Goal: Task Accomplishment & Management: Manage account settings

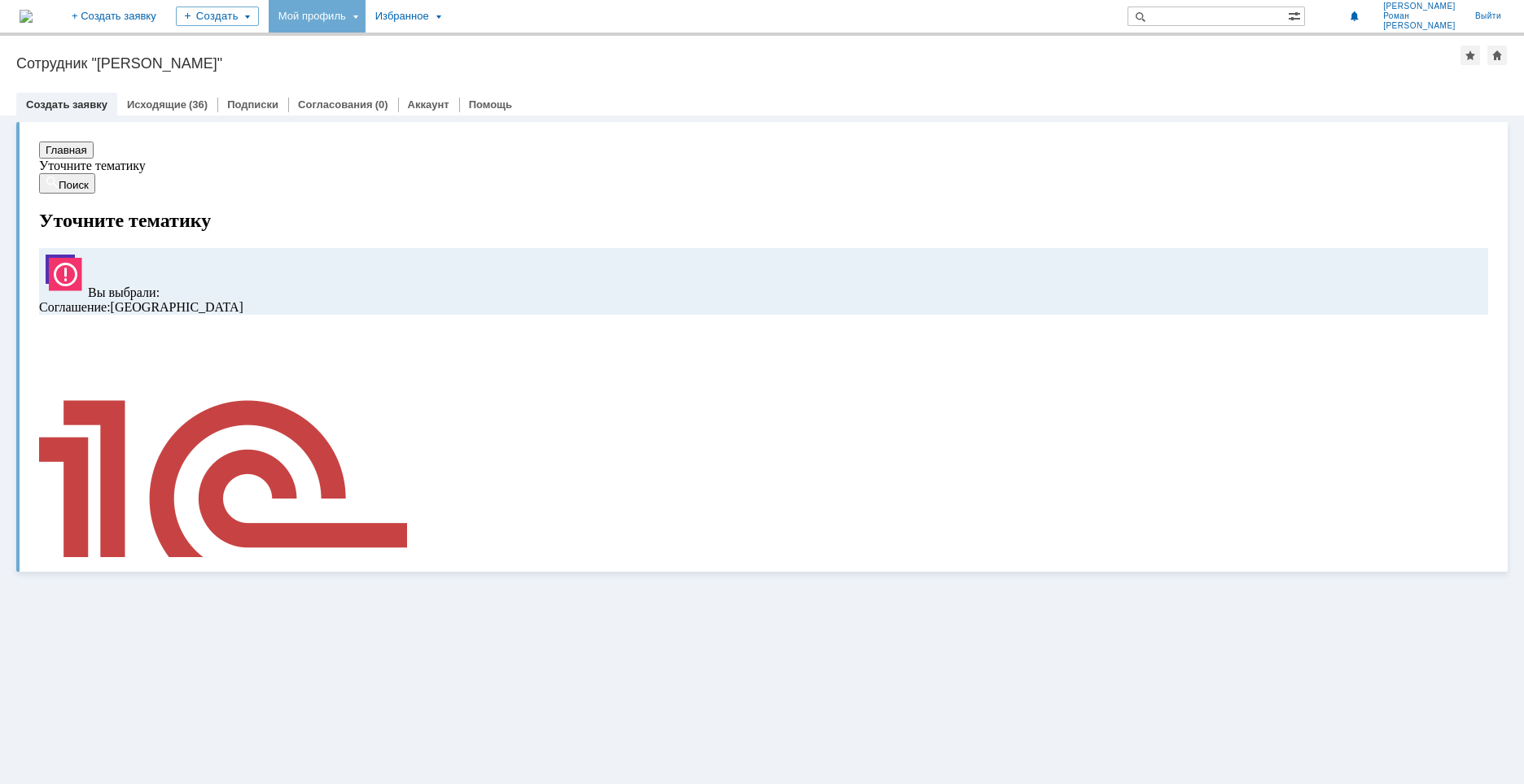
click at [365, 10] on div "Мой профиль" at bounding box center [317, 16] width 97 height 32
click at [396, 71] on div "Заявки" at bounding box center [334, 75] width 124 height 20
click at [365, 25] on div "Мой профиль" at bounding box center [317, 16] width 97 height 32
drag, startPoint x: 413, startPoint y: 70, endPoint x: 502, endPoint y: 61, distance: 89.5
click at [396, 70] on div "Заявки" at bounding box center [334, 75] width 124 height 20
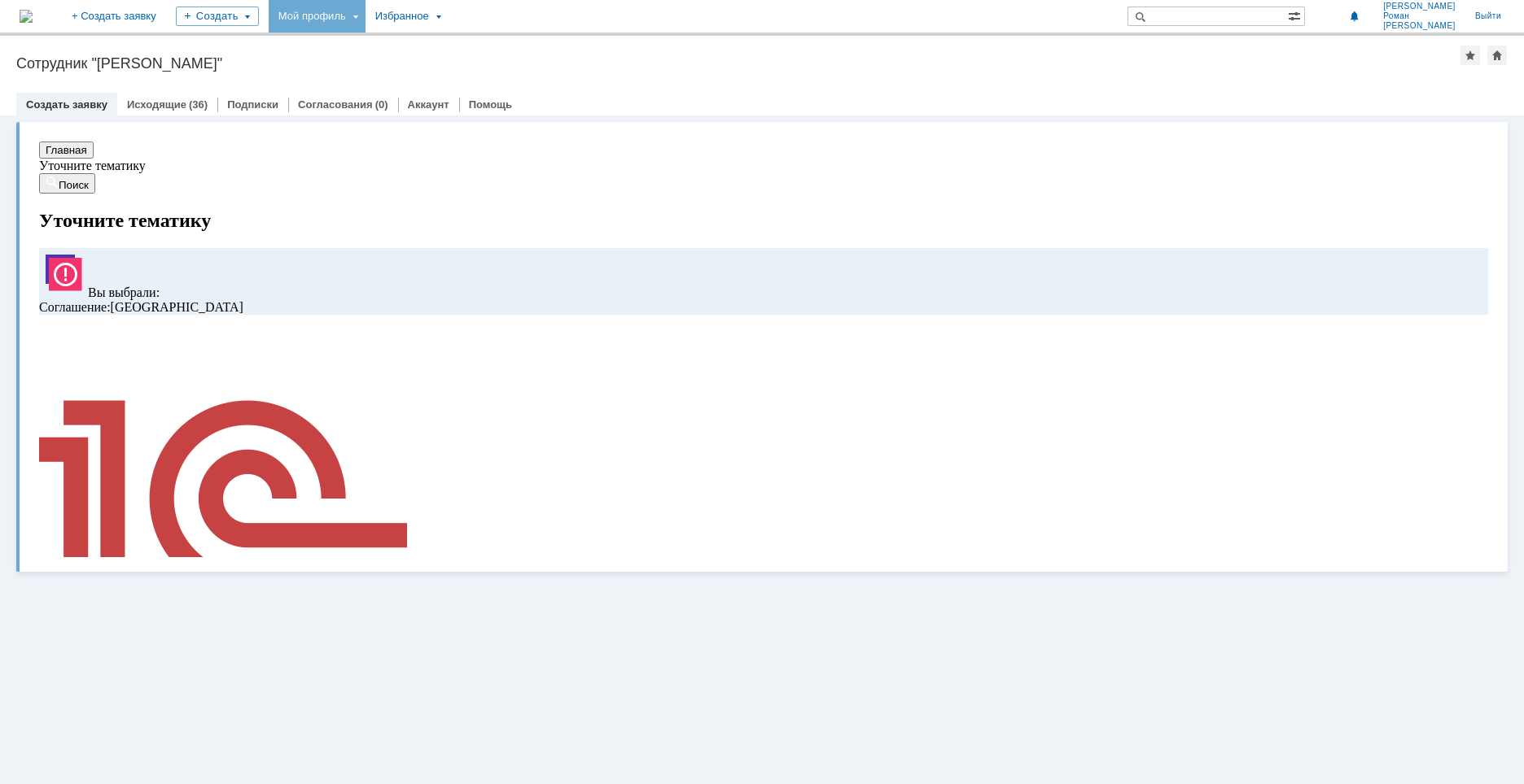
click at [365, 26] on div "Мой профиль" at bounding box center [317, 16] width 97 height 32
click at [511, 70] on link "Мои заявки" at bounding box center [464, 75] width 124 height 20
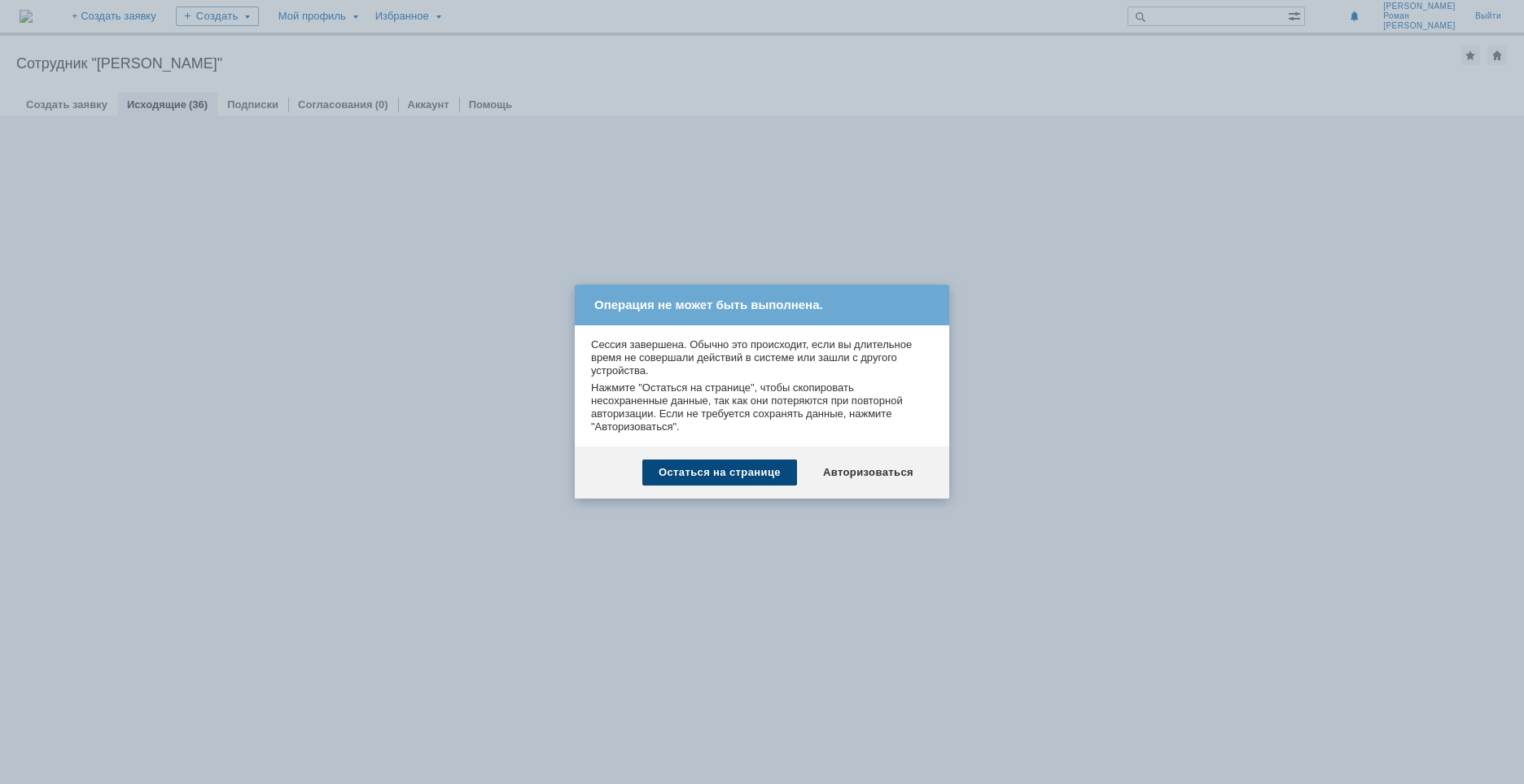
click at [751, 468] on div "Остаться на странице" at bounding box center [719, 473] width 155 height 26
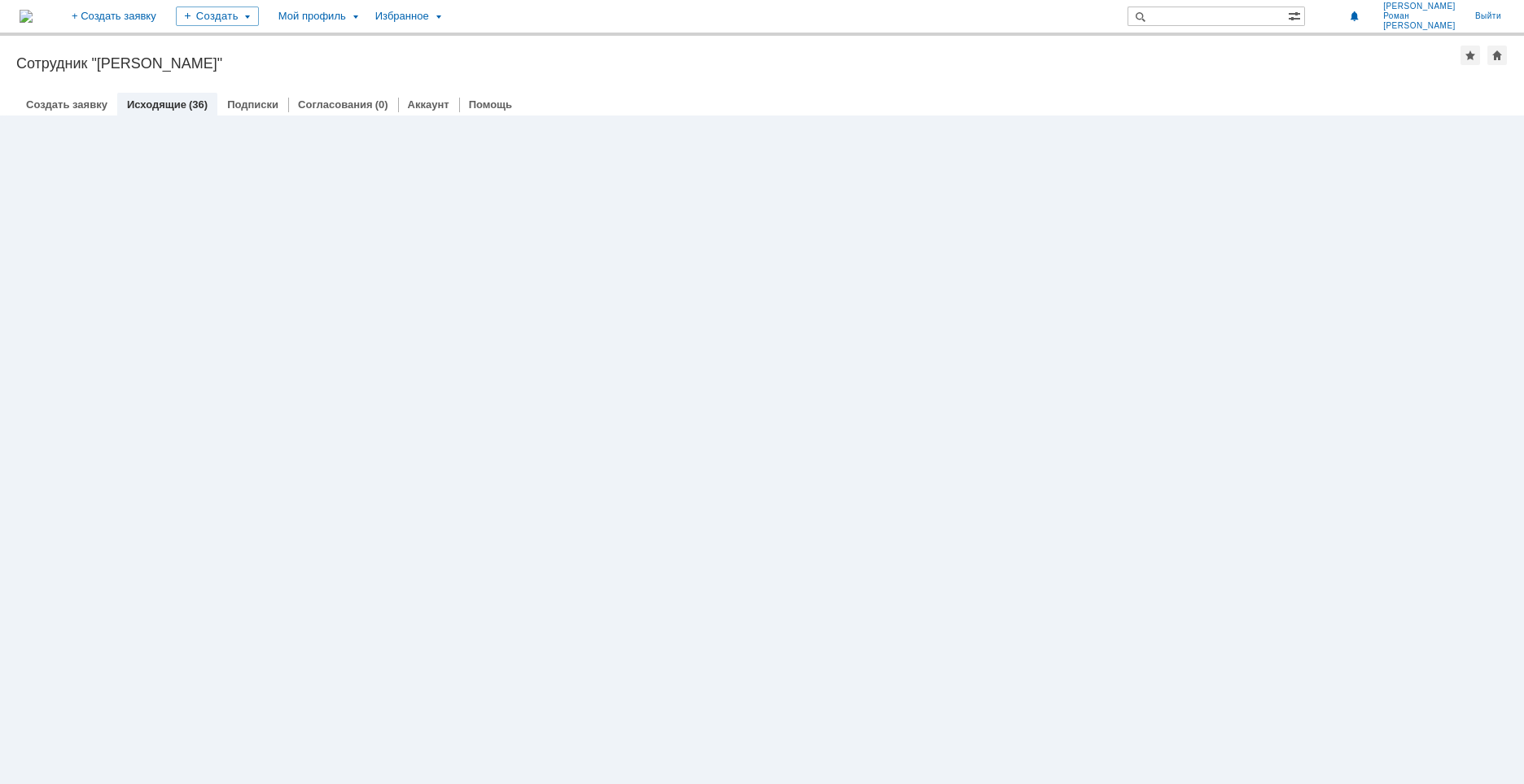
click at [32, 10] on img at bounding box center [25, 16] width 13 height 13
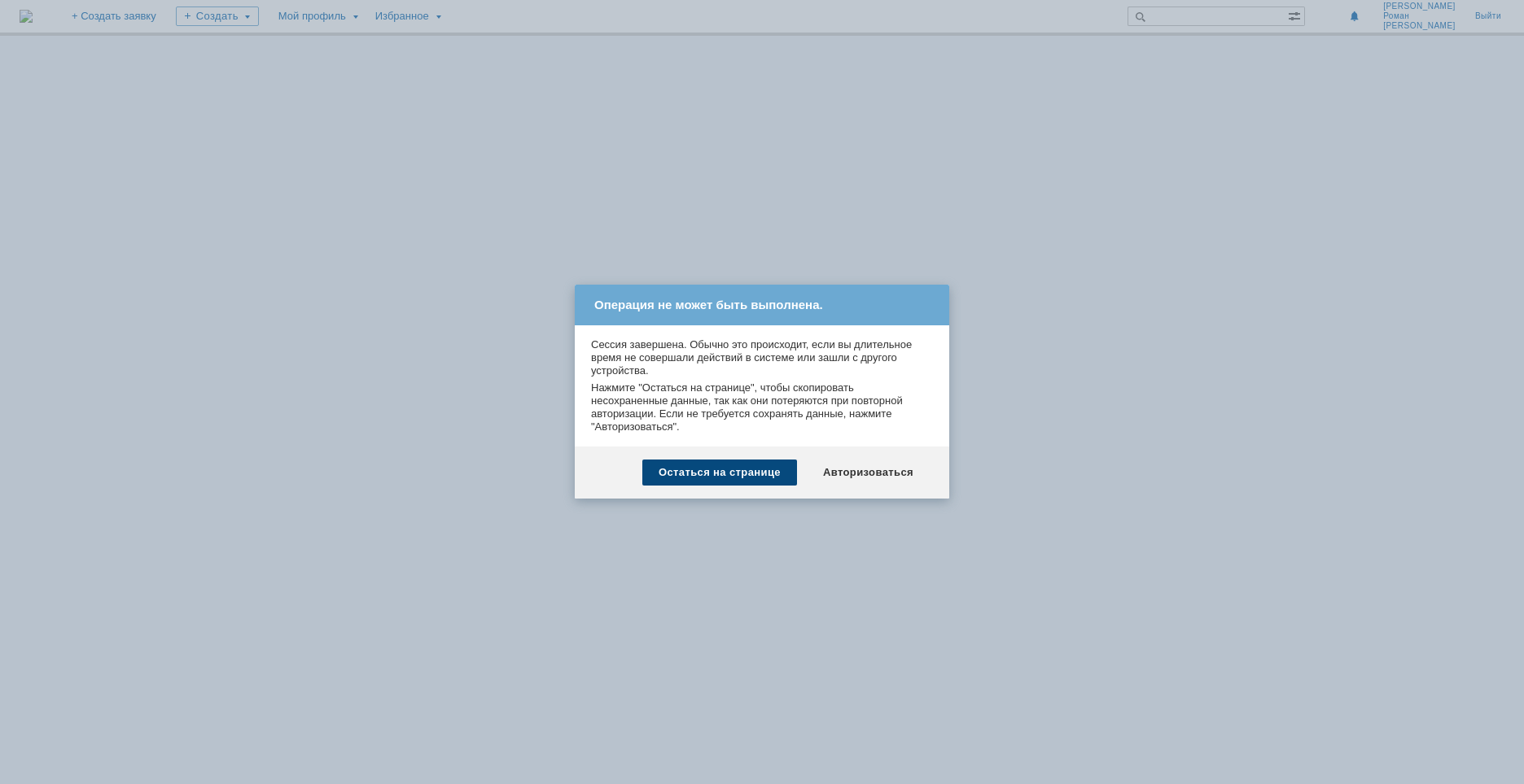
click at [749, 471] on div "Остаться на странице" at bounding box center [719, 473] width 155 height 26
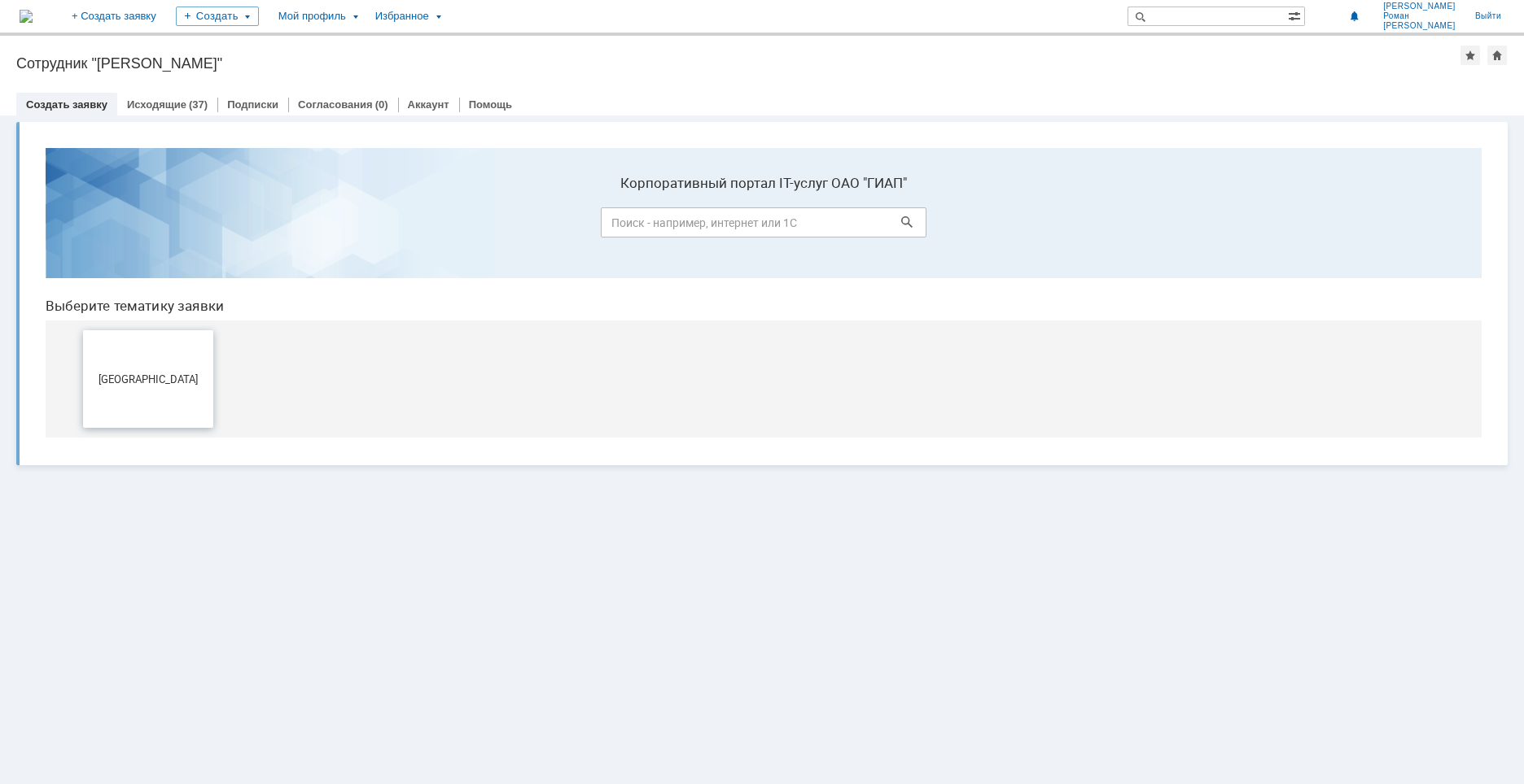
click at [211, 384] on button "[GEOGRAPHIC_DATA]" at bounding box center [148, 378] width 130 height 98
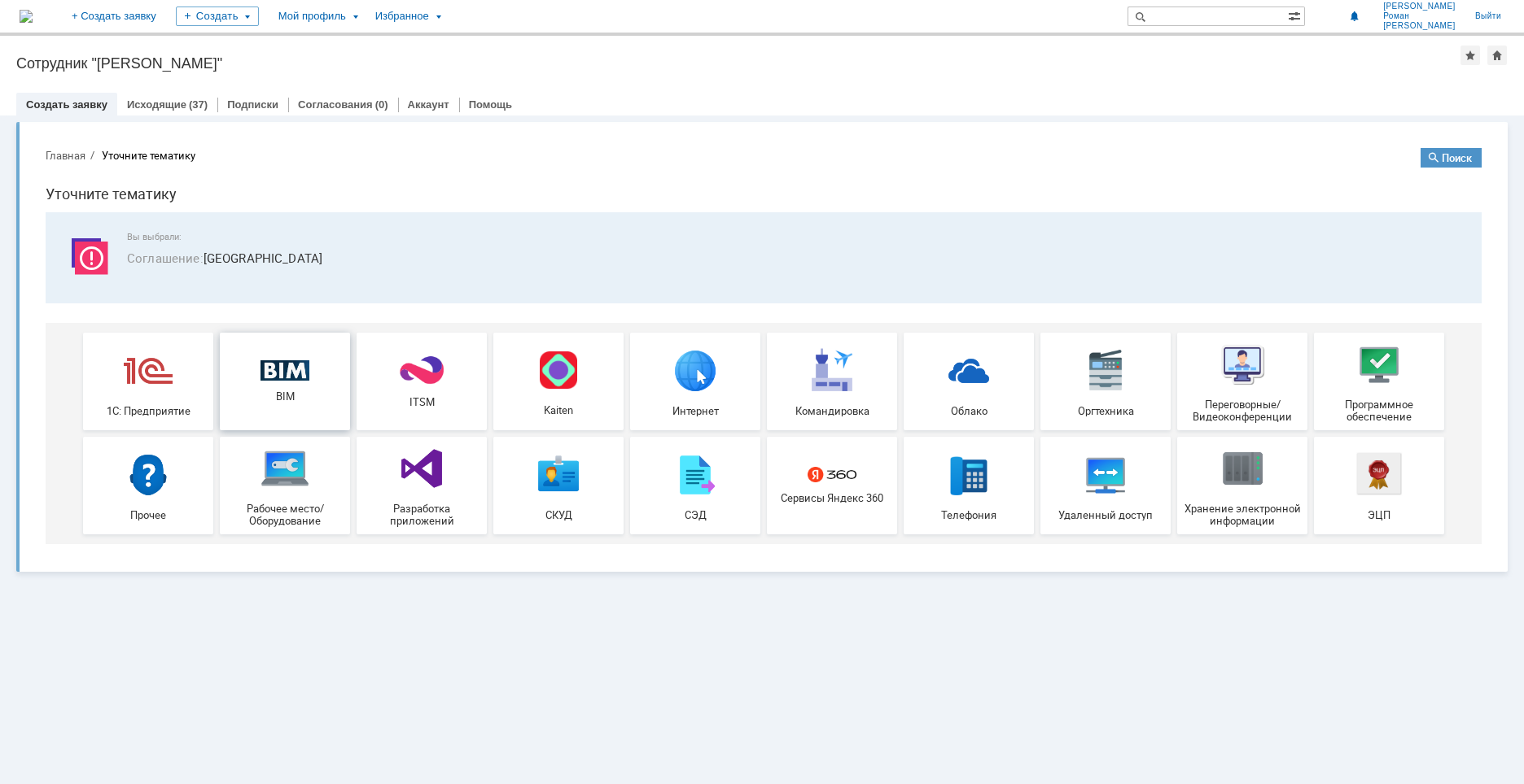
click at [292, 383] on div "BIM" at bounding box center [285, 382] width 121 height 43
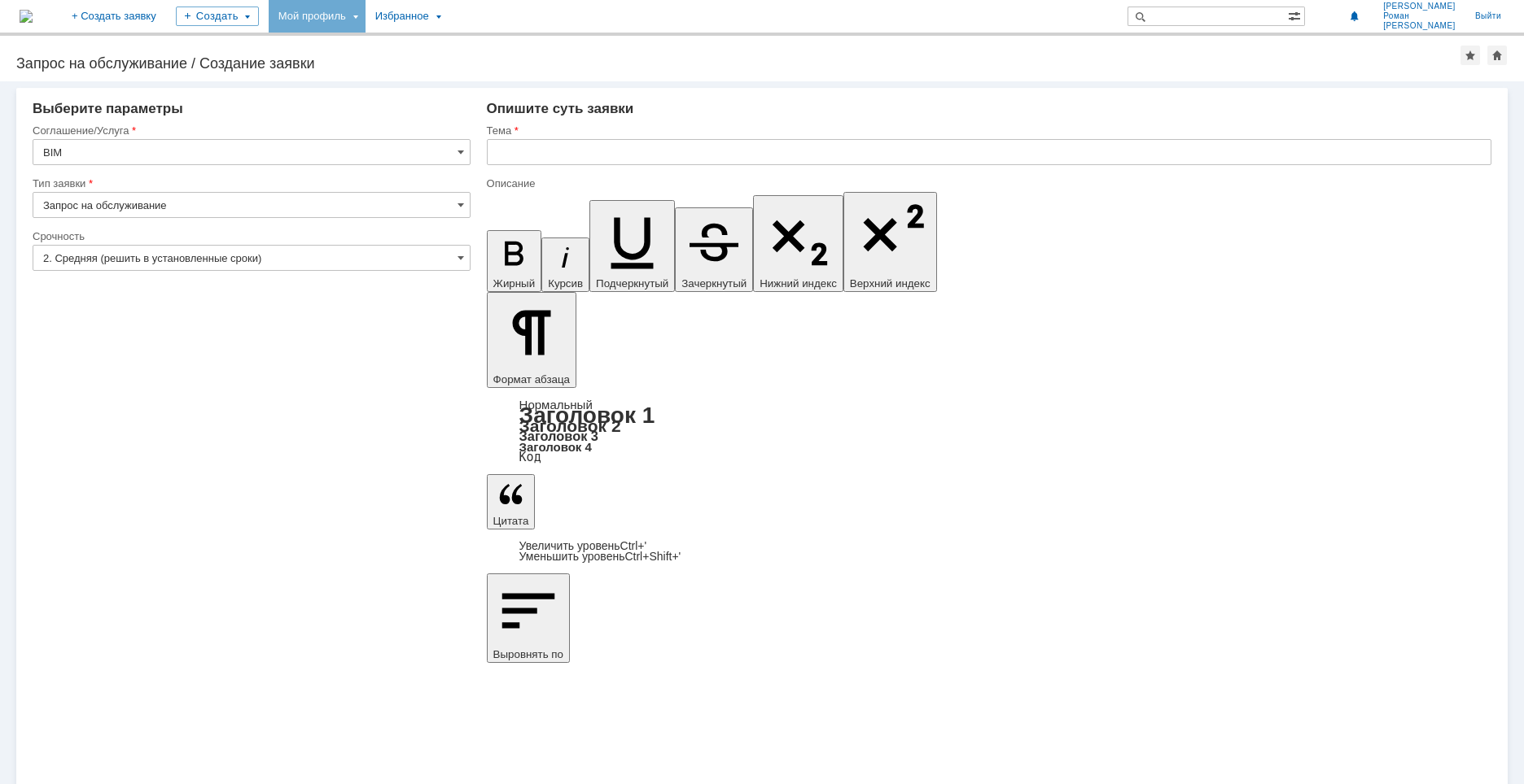
click at [365, 19] on div "Мой профиль" at bounding box center [317, 16] width 97 height 32
click at [526, 70] on link "Мои заявки" at bounding box center [464, 75] width 124 height 20
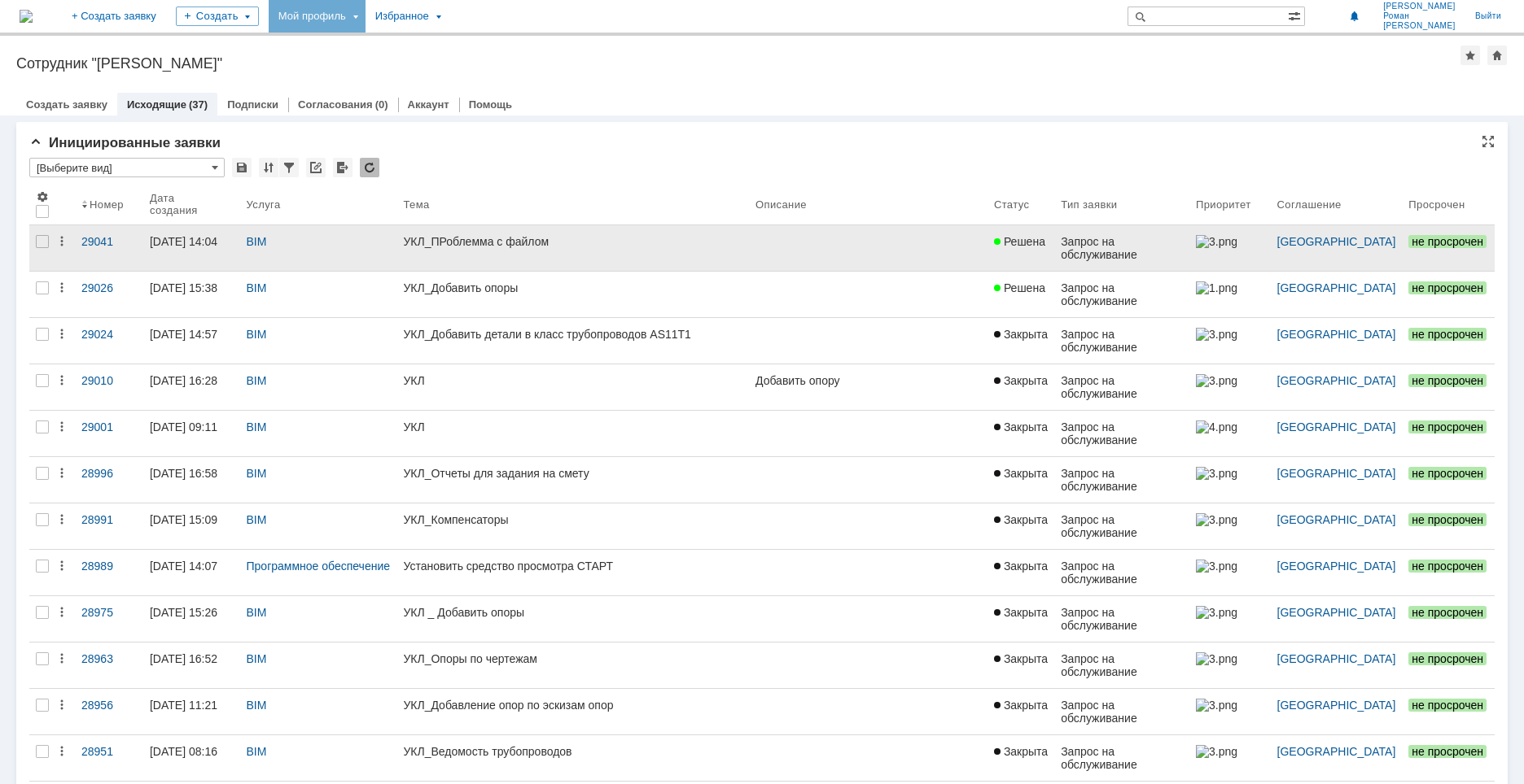
click at [391, 247] on div "BIM" at bounding box center [318, 241] width 144 height 13
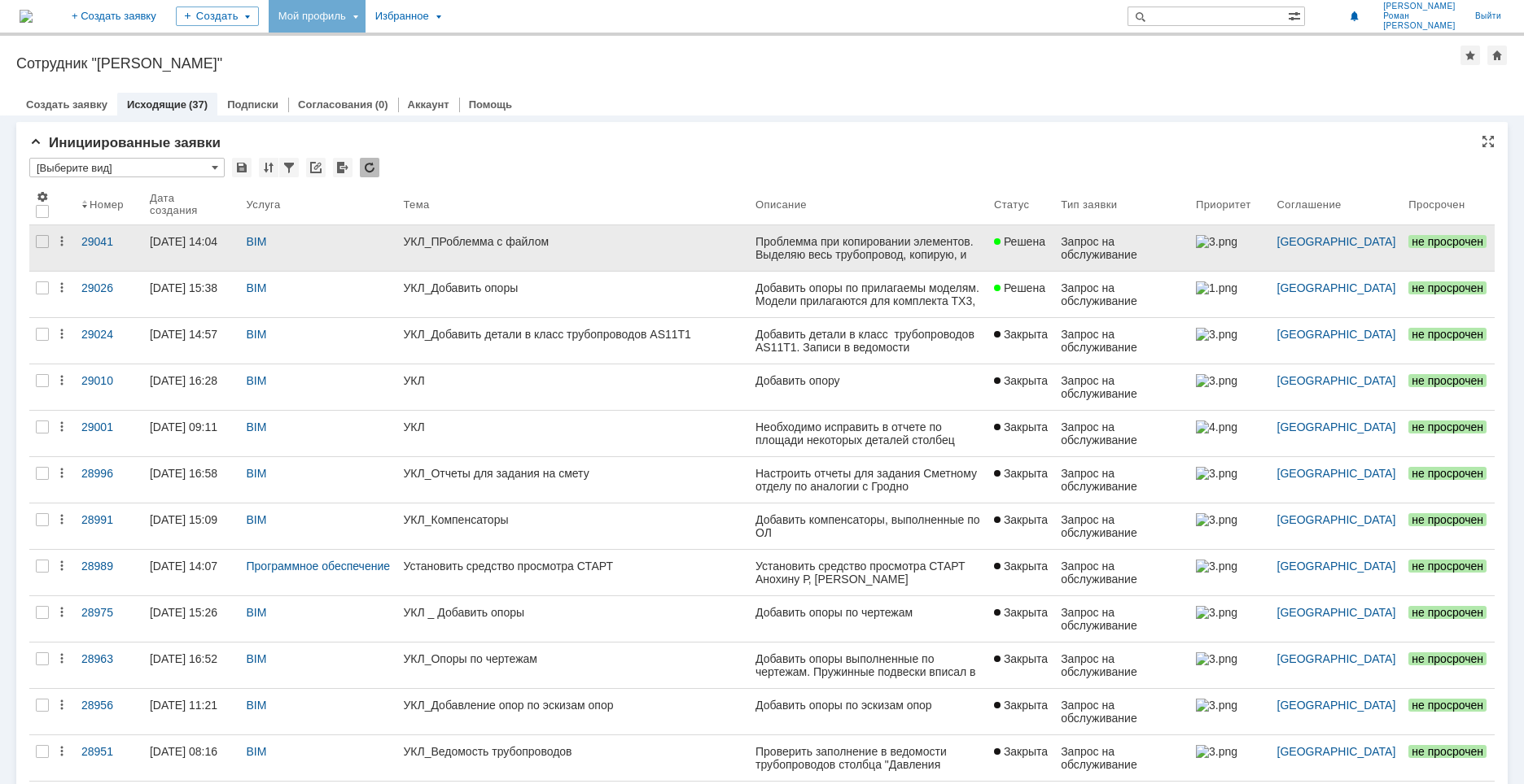
click at [475, 241] on div "УКЛ_ПРоблемма с файлом" at bounding box center [573, 241] width 340 height 13
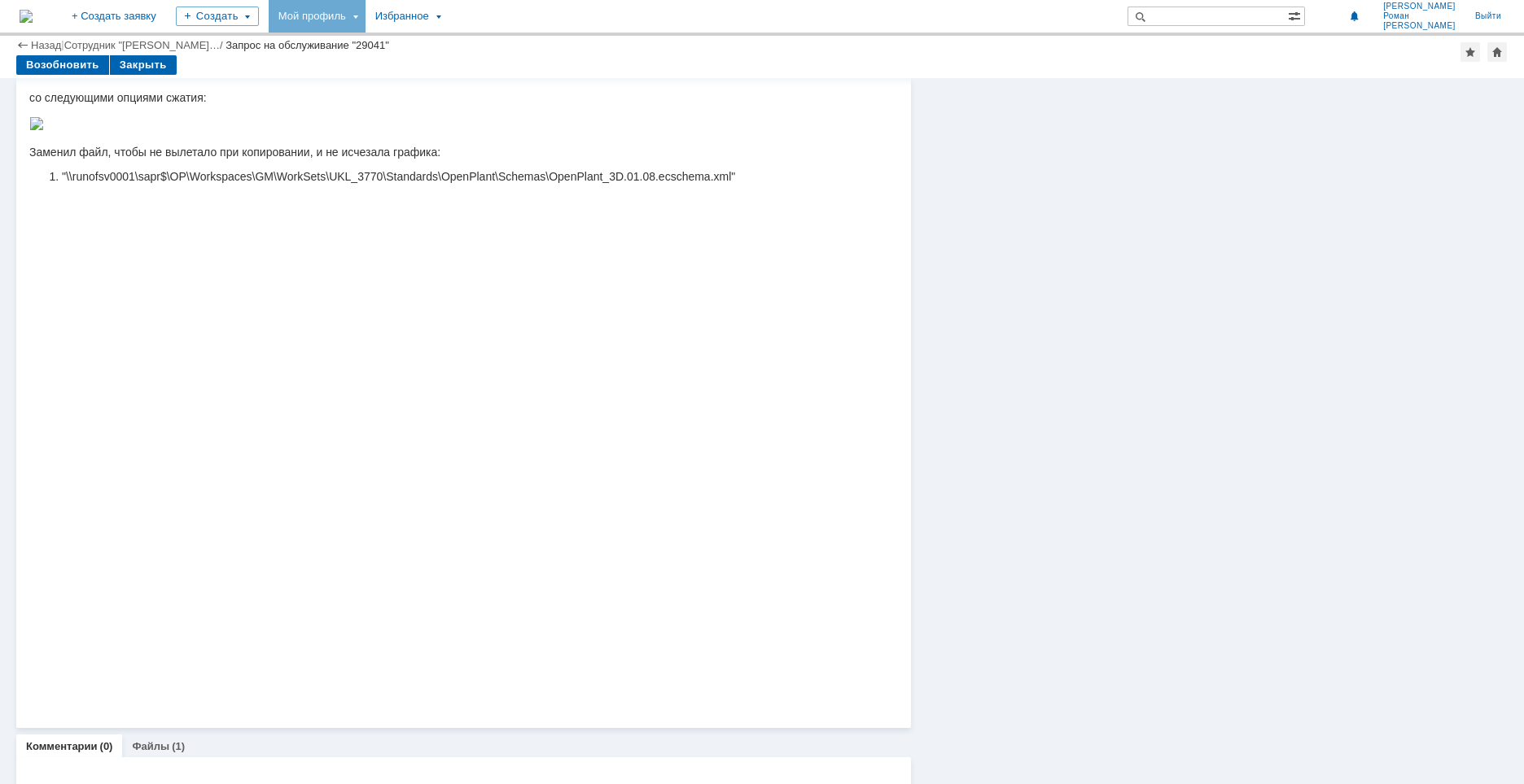
scroll to position [595, 0]
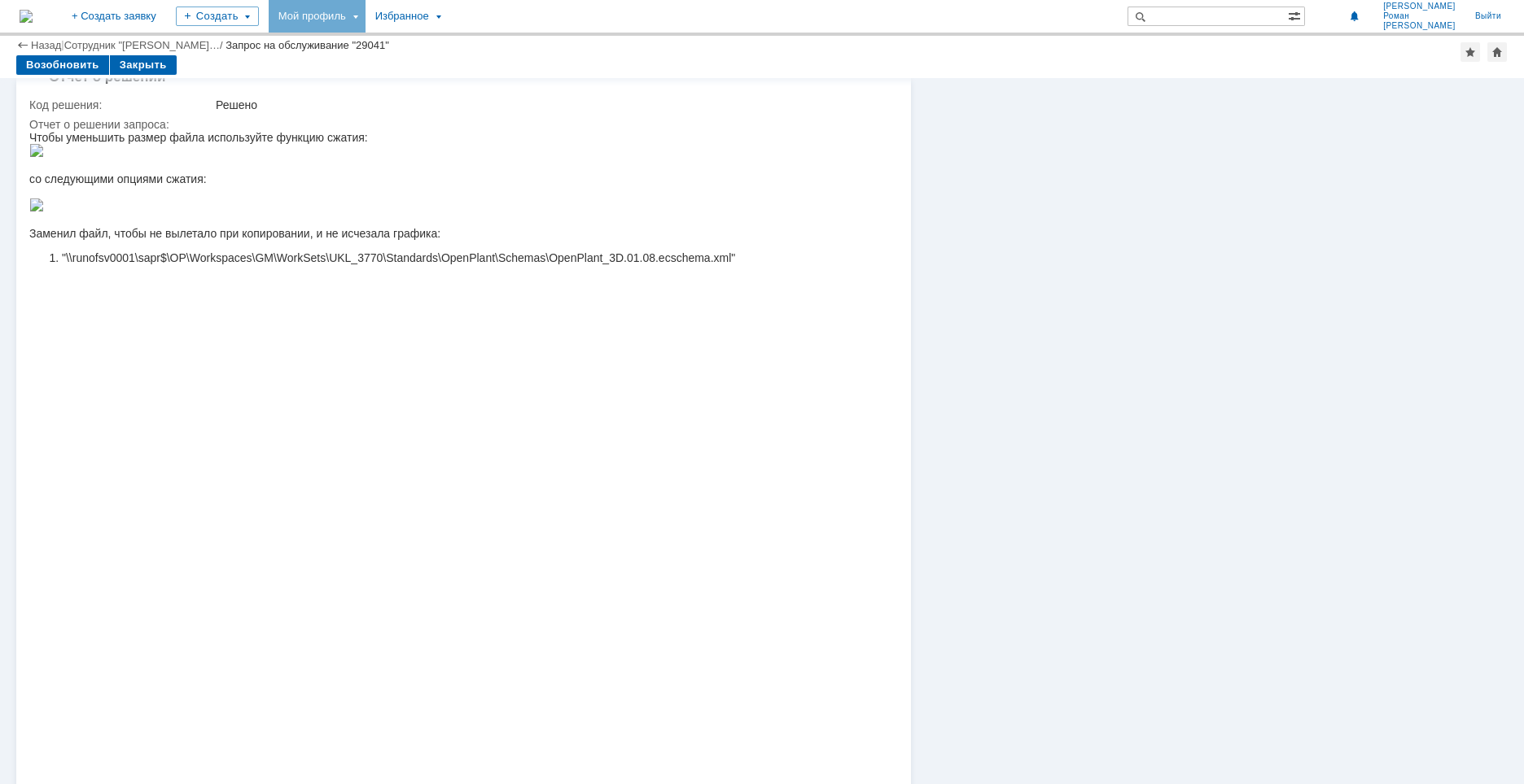
click at [1009, 557] on div "Информация Статус Статус: Решена Решить до: 13.08.2025 14:14 Информация Соглаше…" at bounding box center [1209, 210] width 597 height 1455
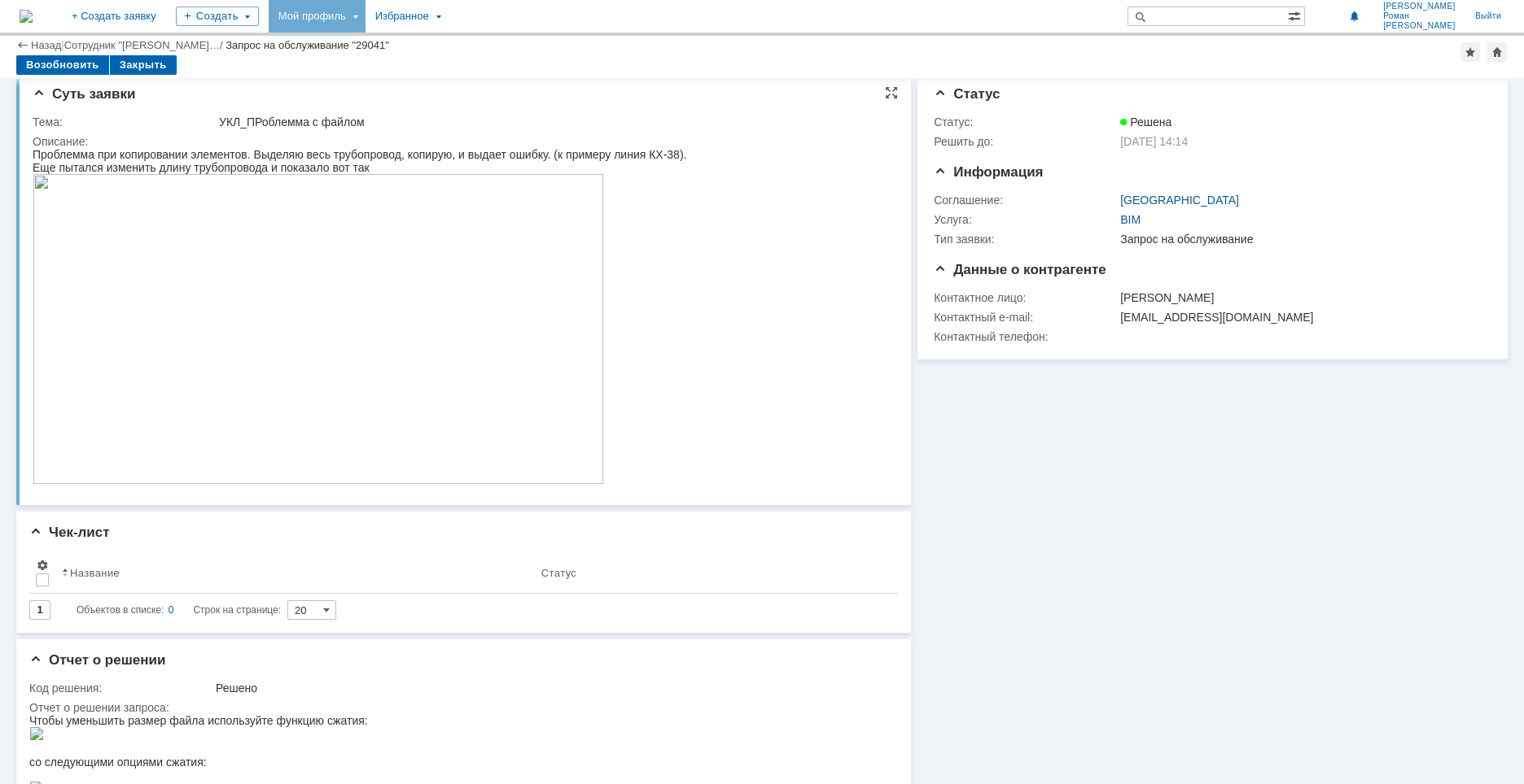
scroll to position [0, 0]
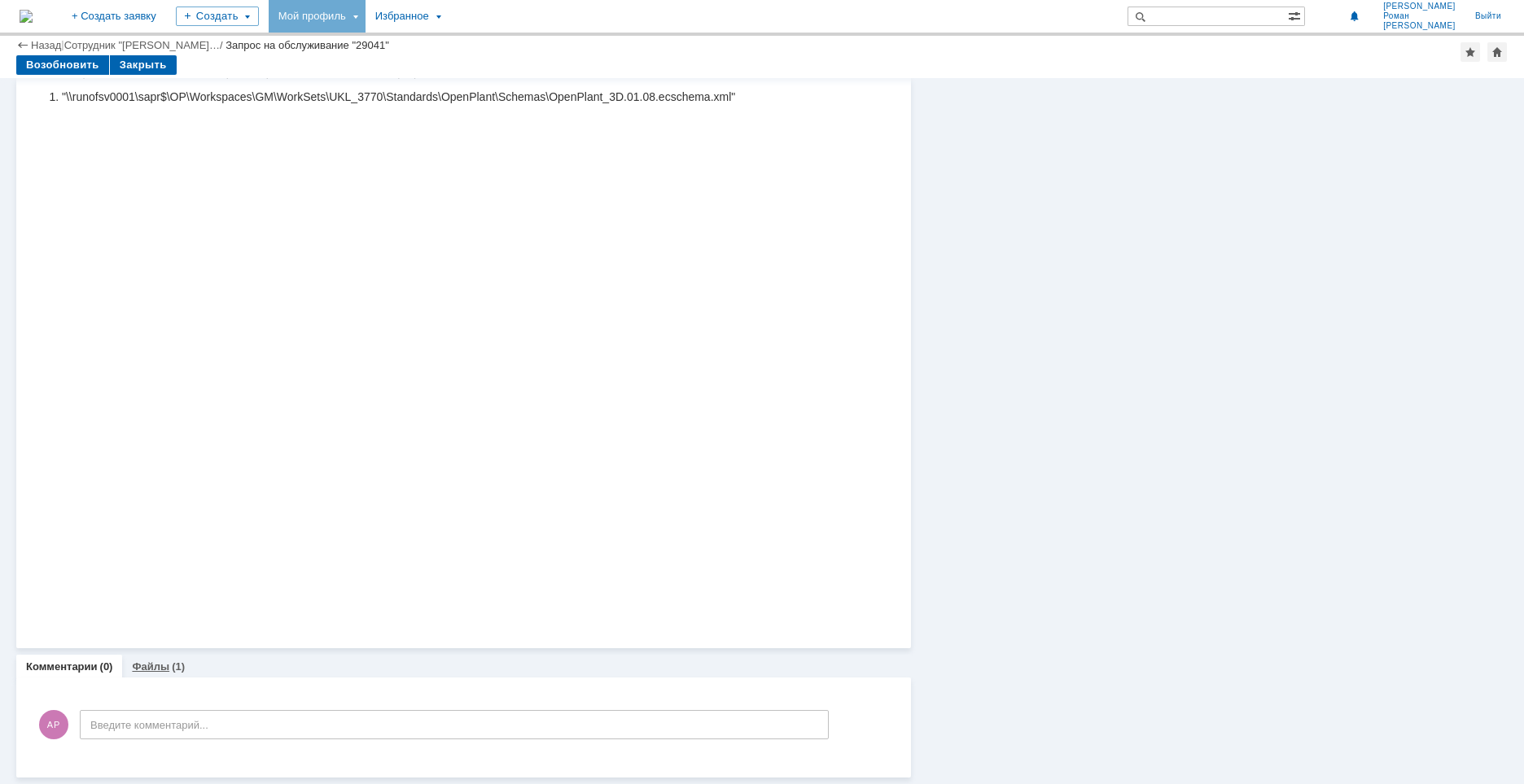
click at [153, 664] on link "Файлы" at bounding box center [150, 666] width 37 height 12
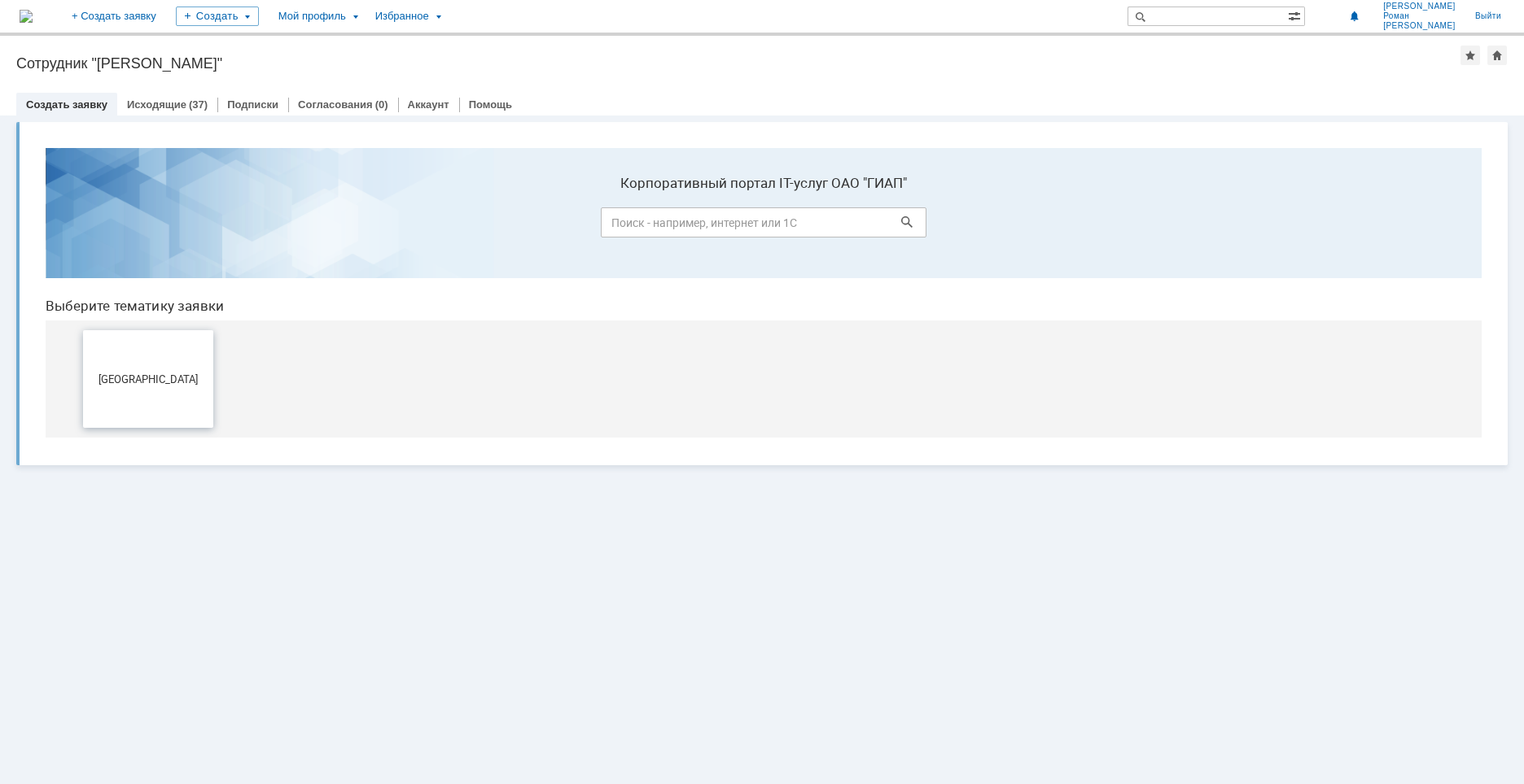
click at [144, 355] on button "[GEOGRAPHIC_DATA]" at bounding box center [148, 378] width 130 height 98
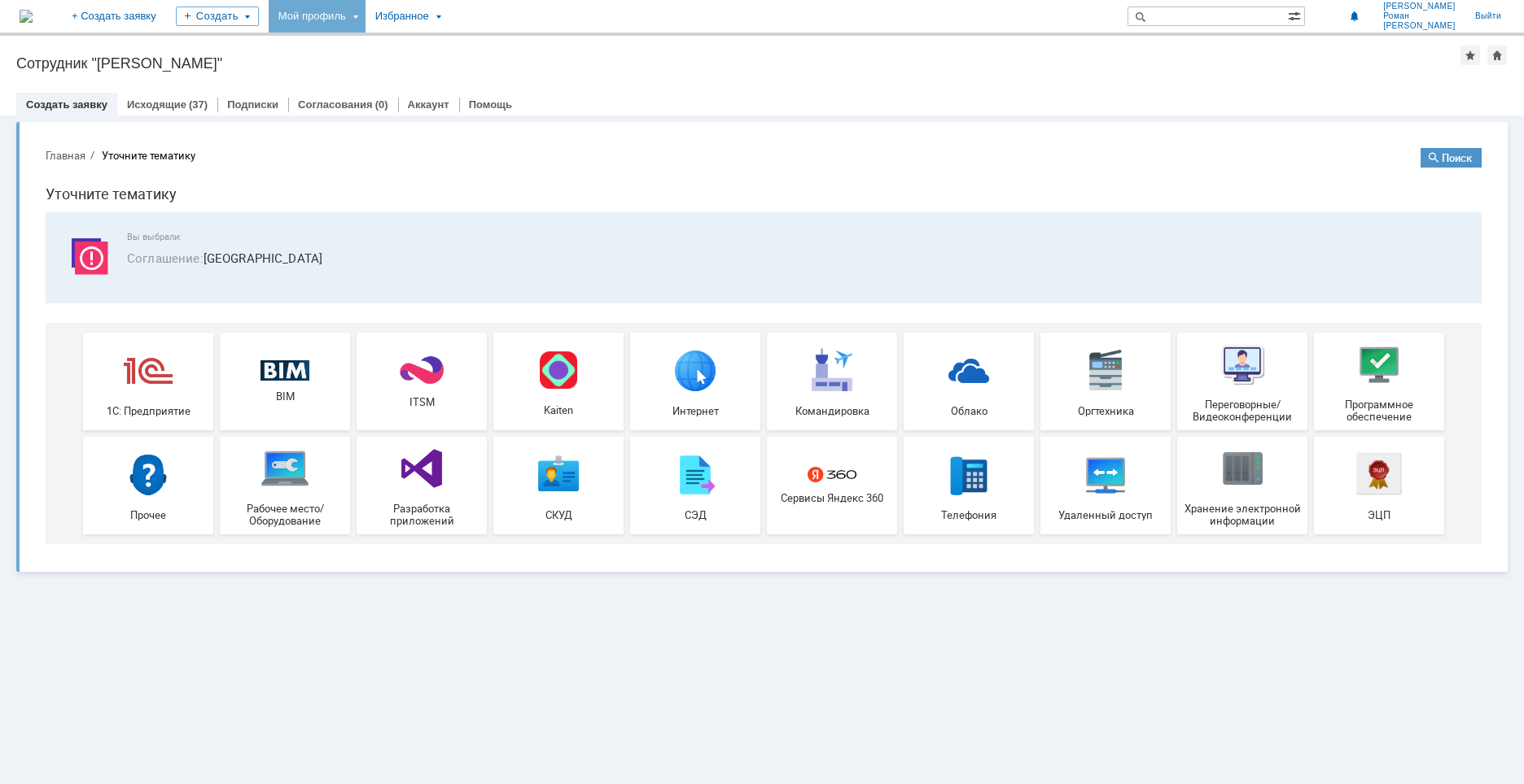
click at [365, 10] on div "Мой профиль" at bounding box center [317, 16] width 97 height 32
click at [526, 66] on link "Мои заявки" at bounding box center [464, 75] width 124 height 20
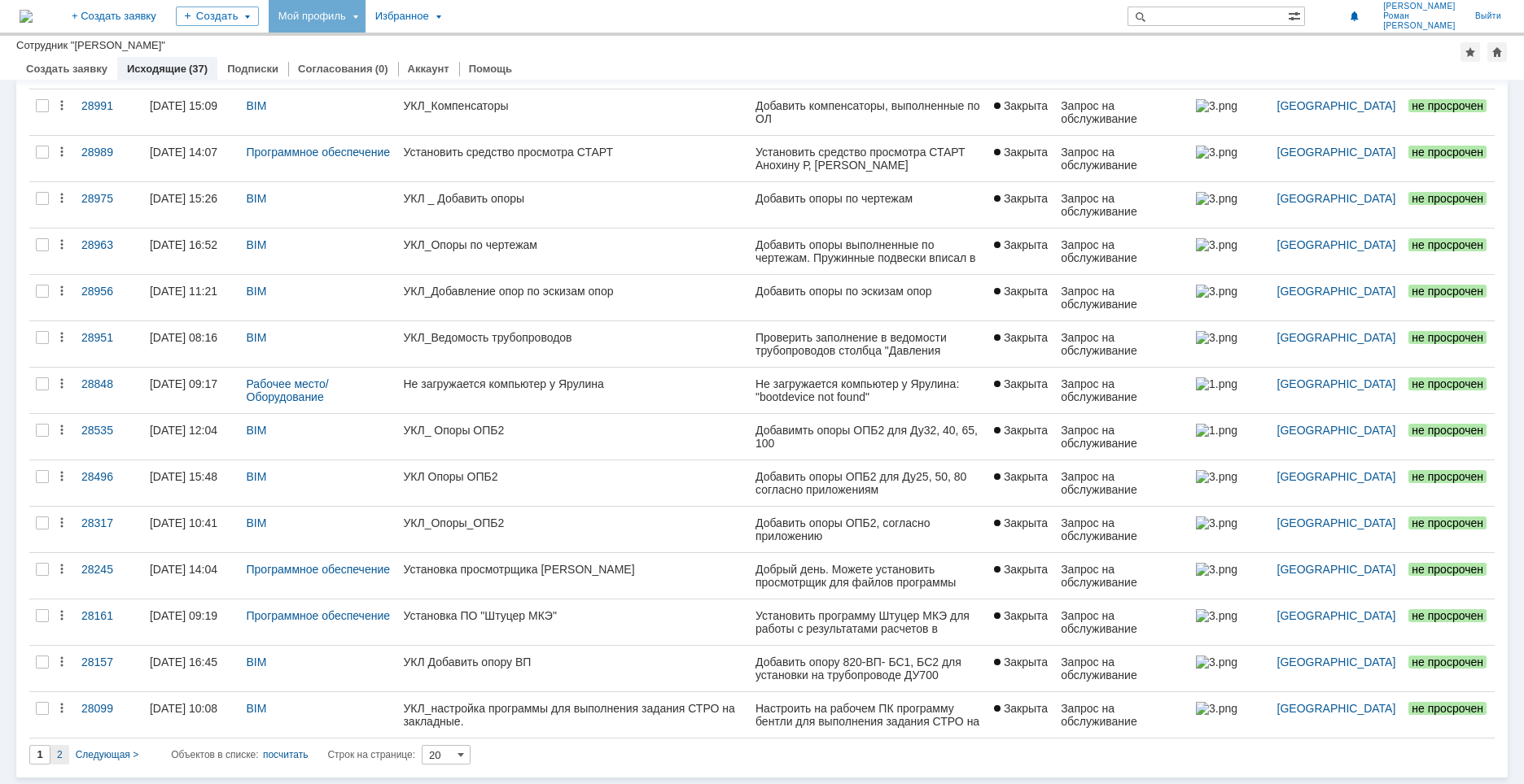
click at [57, 751] on span "2" at bounding box center [59, 754] width 6 height 11
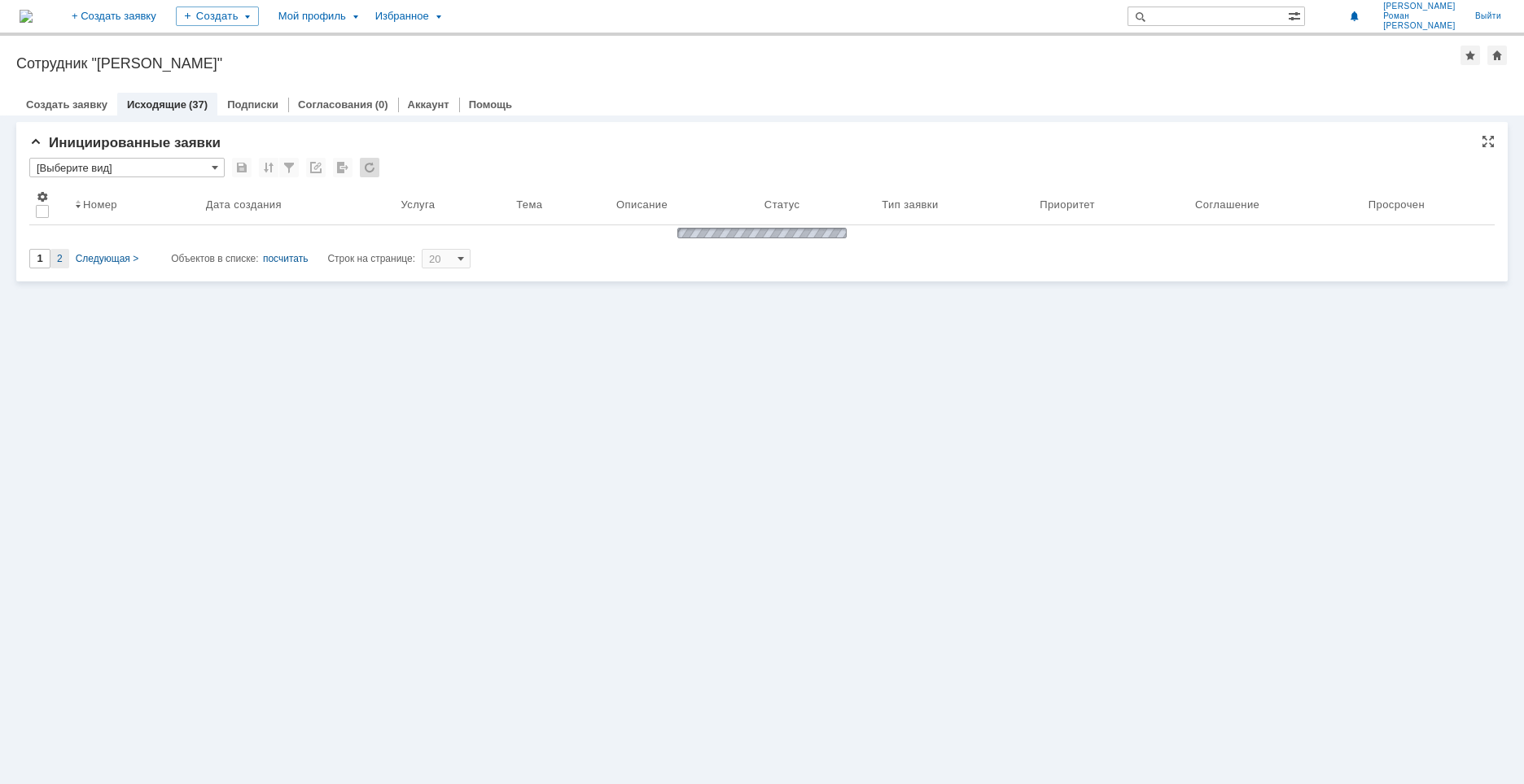
type input "2"
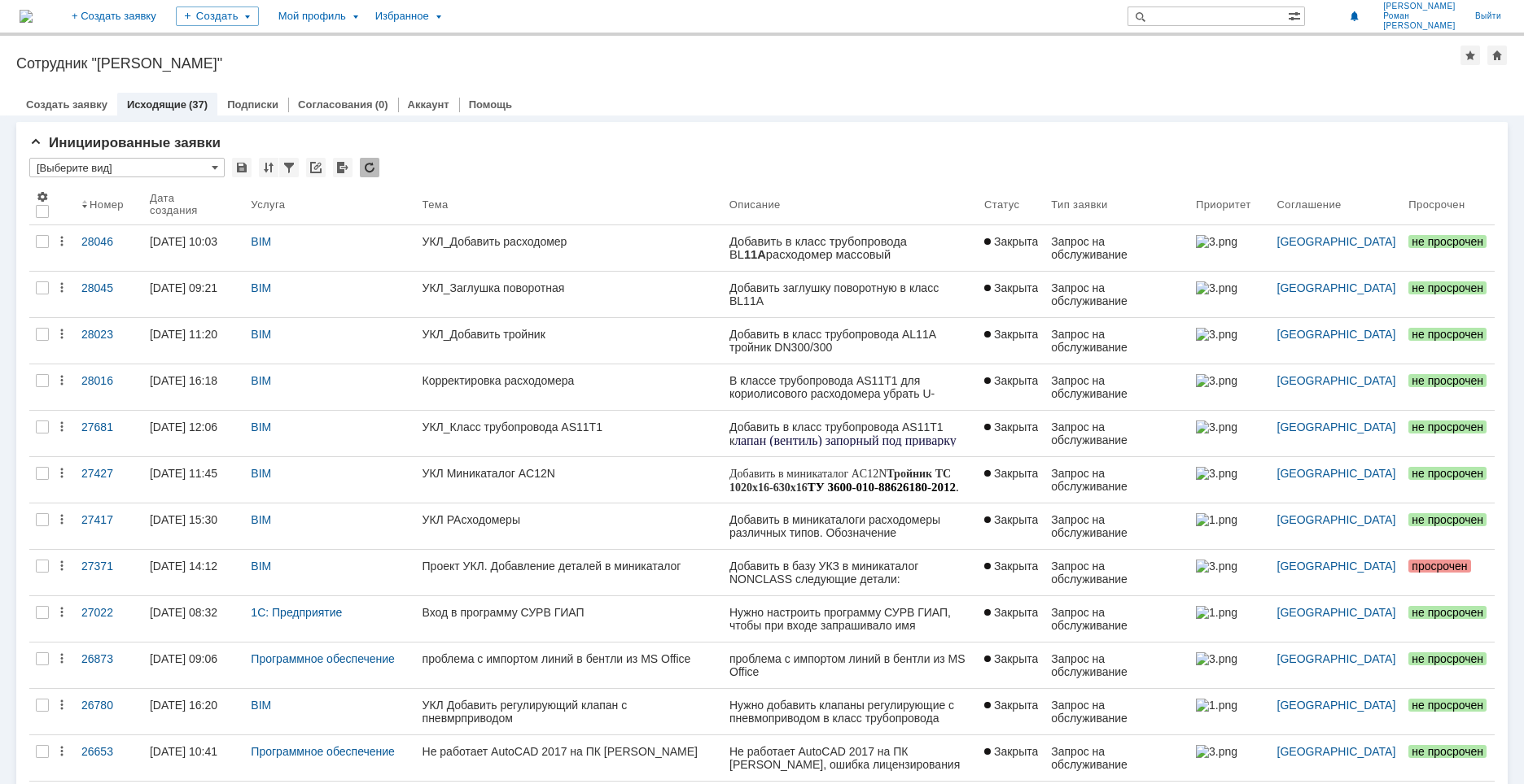
click at [651, 583] on link "Проект УКЛ. Добавление деталей в миникаталог" at bounding box center [569, 573] width 306 height 46
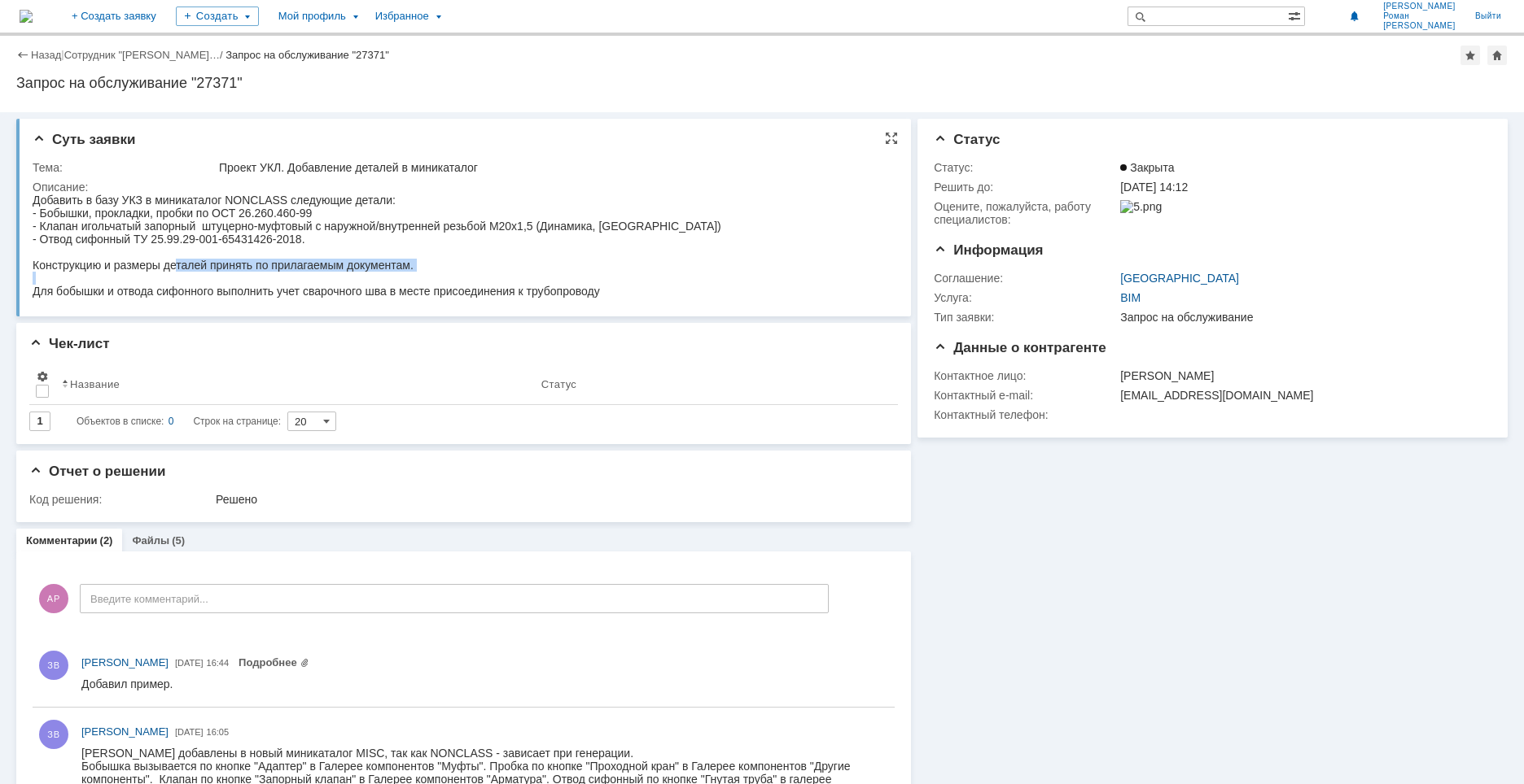
drag, startPoint x: 184, startPoint y: 267, endPoint x: 334, endPoint y: 272, distance: 150.1
click at [333, 272] on body "Добавить в базу УКЗ в миникаталог NONCLASS следующие детали: - Бобышки, проклад…" at bounding box center [376, 245] width 689 height 104
click at [456, 261] on div "Конструкцию и размеры деталей принять по прилагаемым документам." at bounding box center [376, 265] width 689 height 13
click at [139, 542] on link "Файлы" at bounding box center [150, 540] width 37 height 12
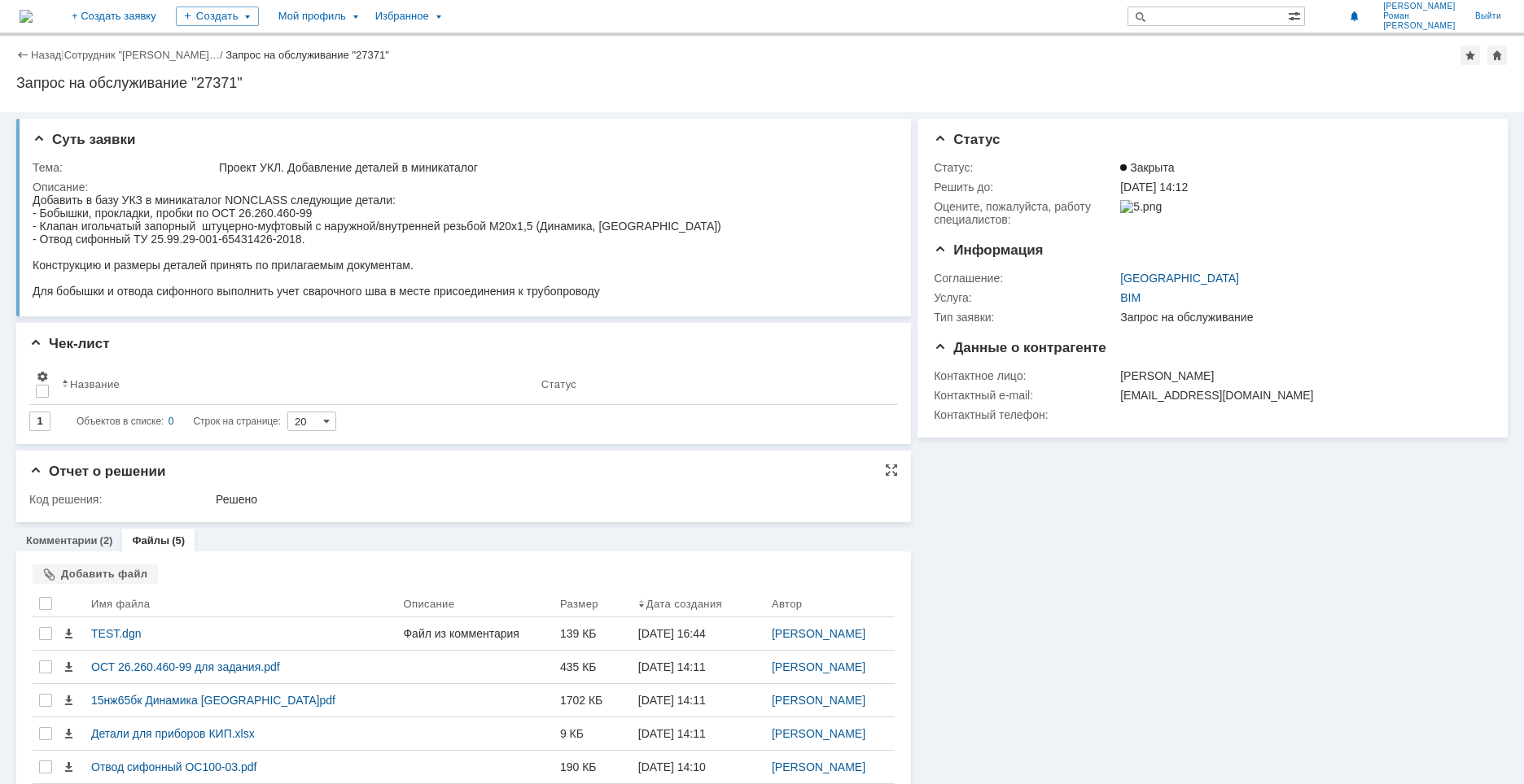
scroll to position [47, 0]
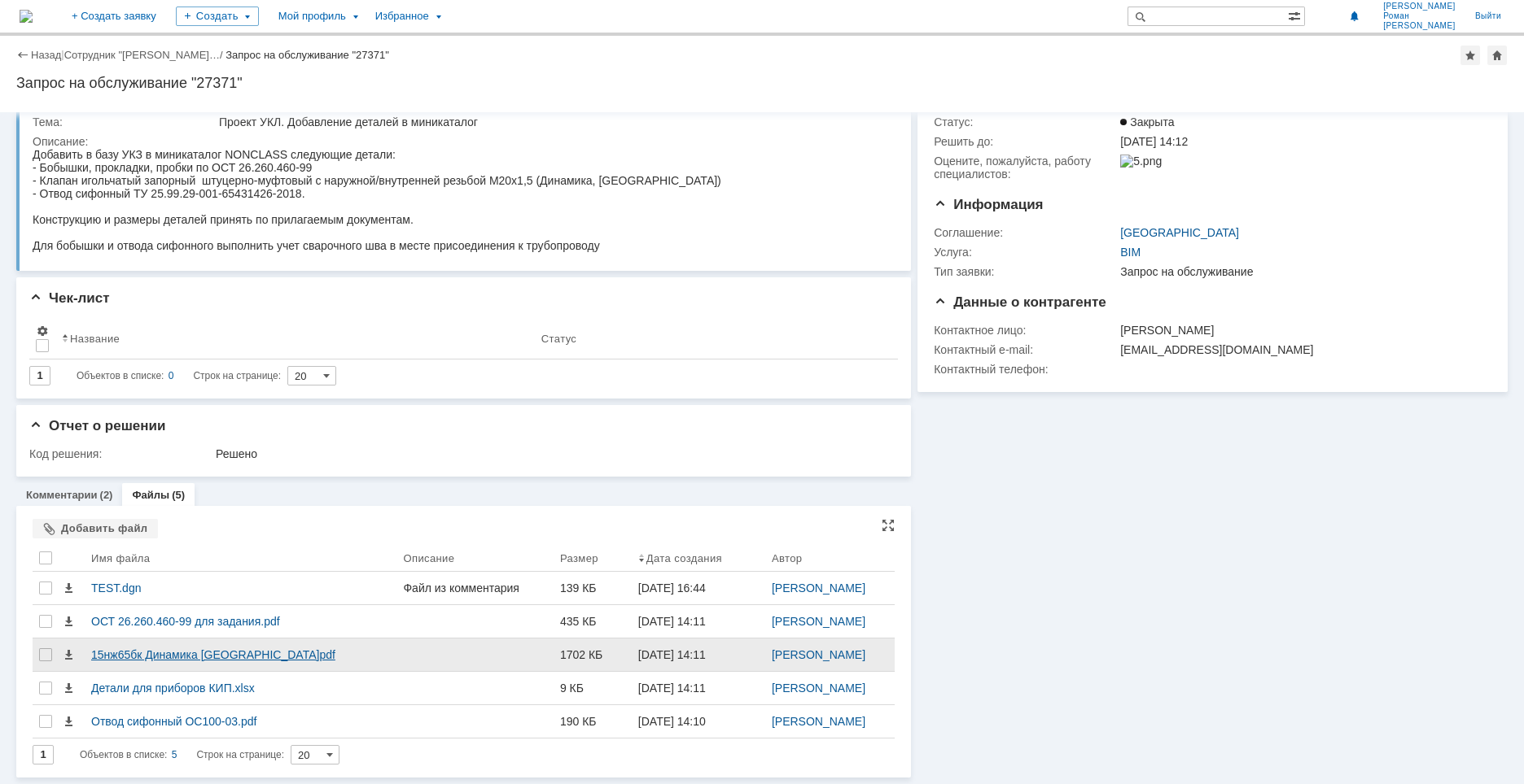
click at [180, 651] on div "15нж65бк Динамика Казань.pdf" at bounding box center [240, 654] width 299 height 13
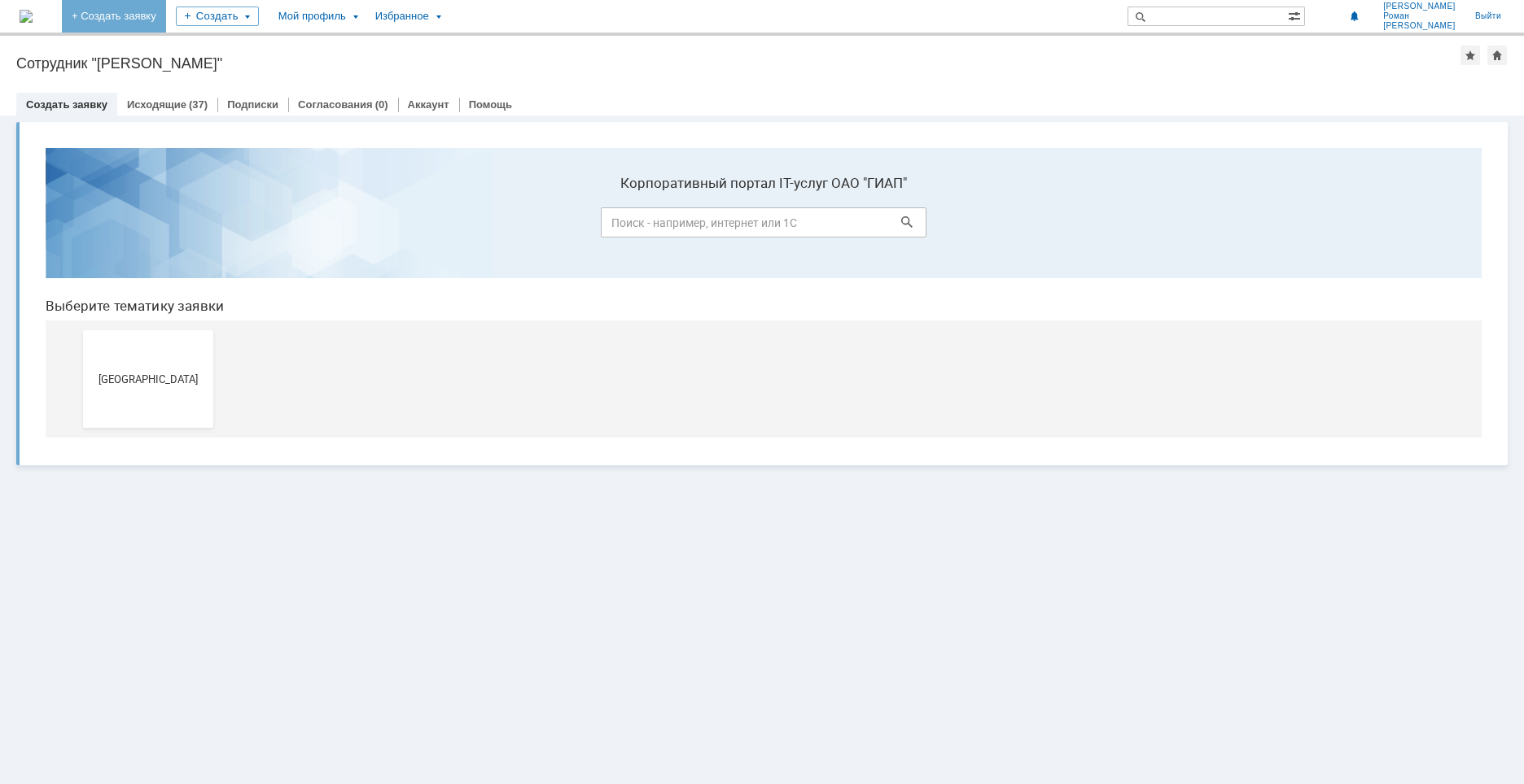
click at [166, 18] on link "+ Создать заявку" at bounding box center [114, 16] width 104 height 32
click at [143, 354] on button "[GEOGRAPHIC_DATA]" at bounding box center [148, 378] width 130 height 98
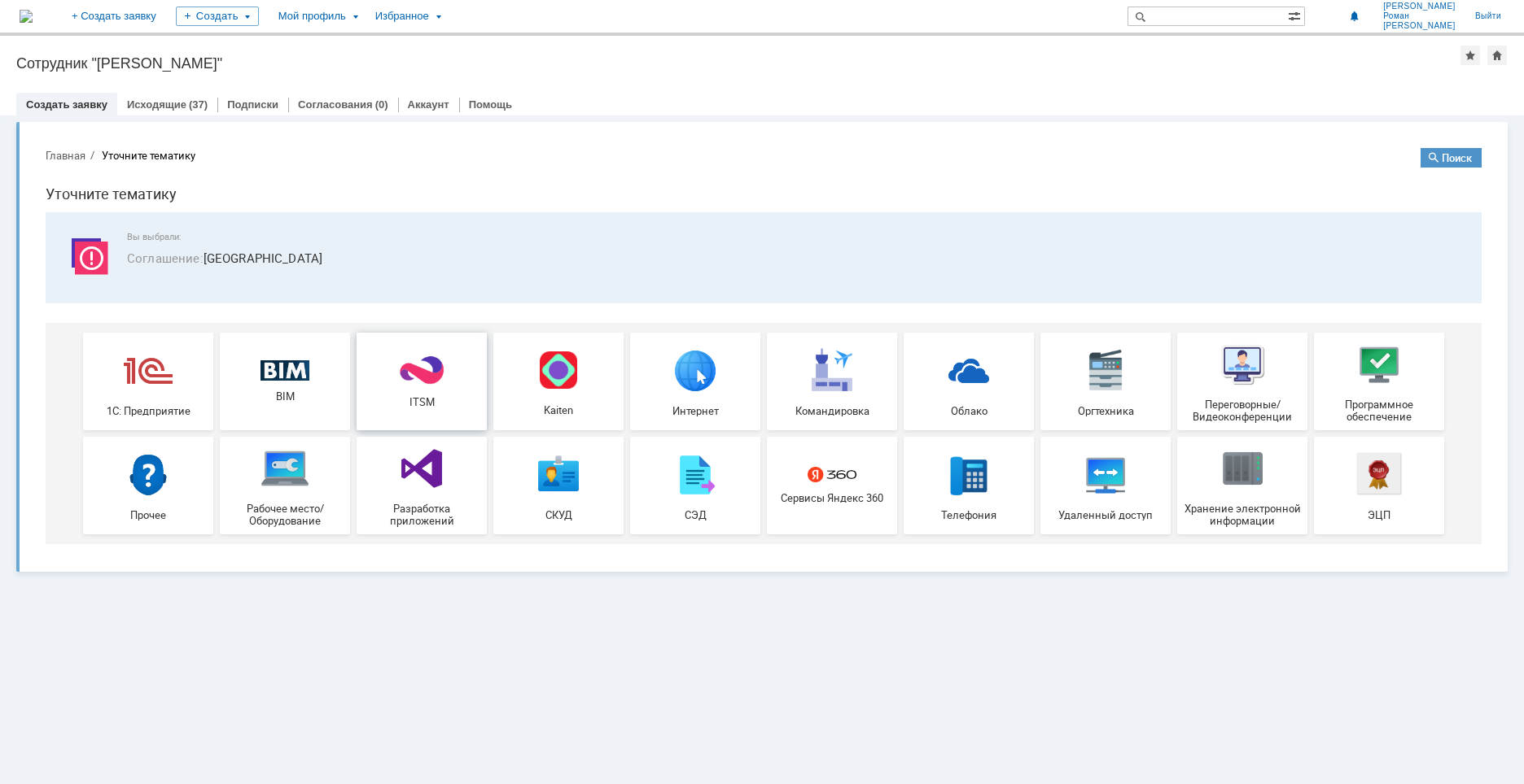
click at [438, 405] on span "ITSM" at bounding box center [422, 402] width 121 height 12
click at [1354, 384] on img at bounding box center [1379, 365] width 49 height 49
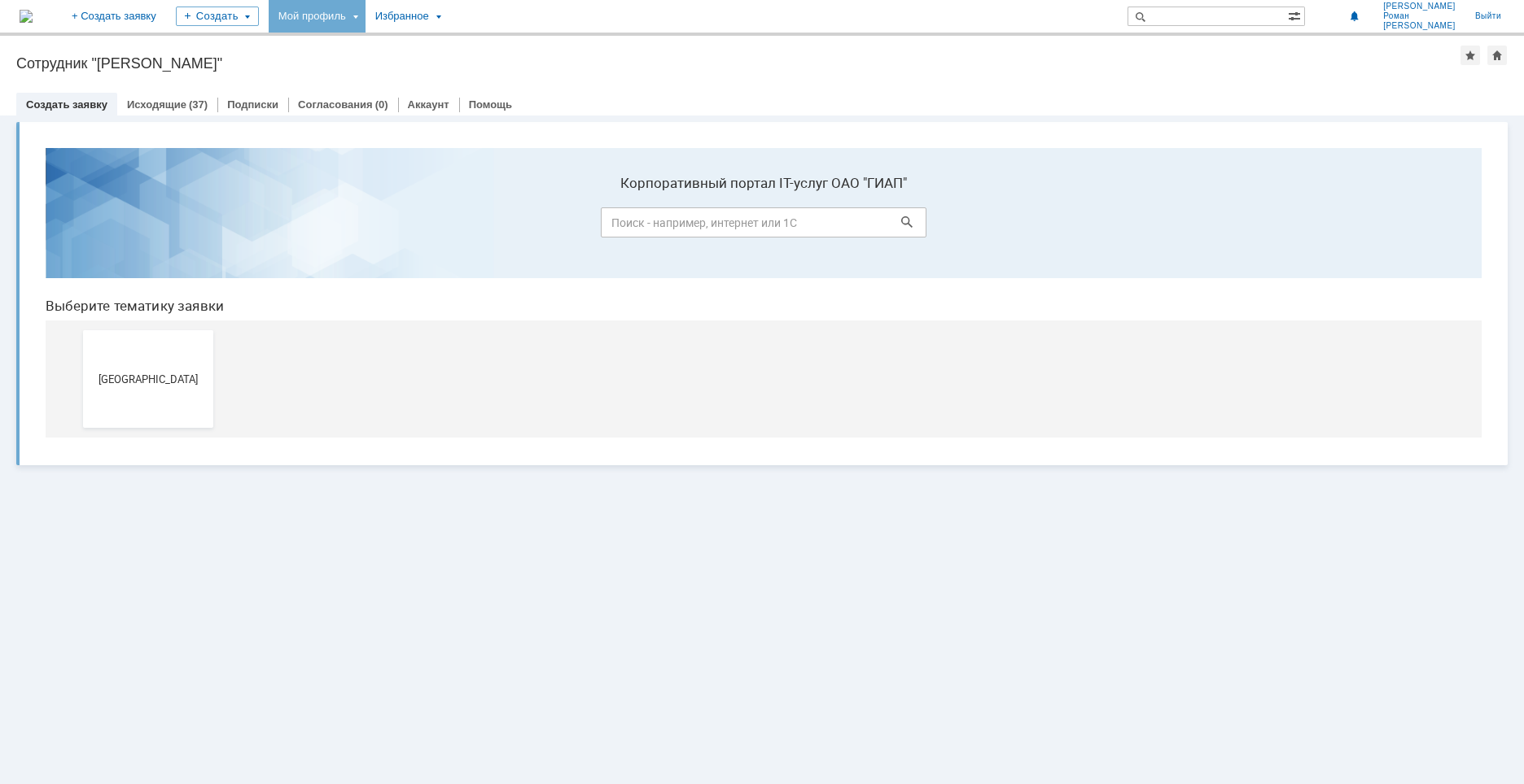
click at [365, 21] on div "Мой профиль" at bounding box center [317, 16] width 97 height 32
click at [494, 76] on link "Мои заявки" at bounding box center [464, 75] width 124 height 20
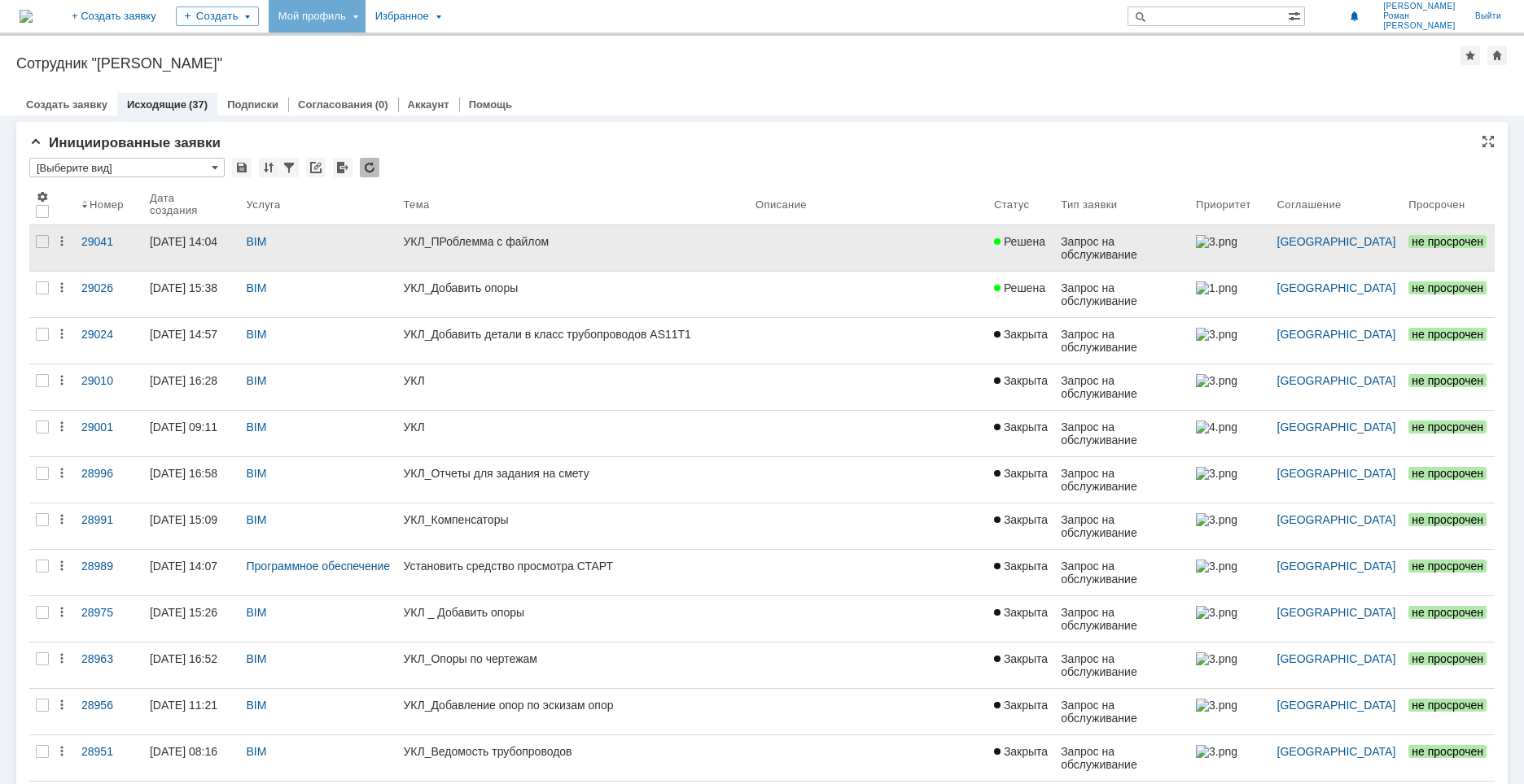
click at [465, 237] on div "УКЛ_ПРоблемма с файлом" at bounding box center [573, 241] width 340 height 13
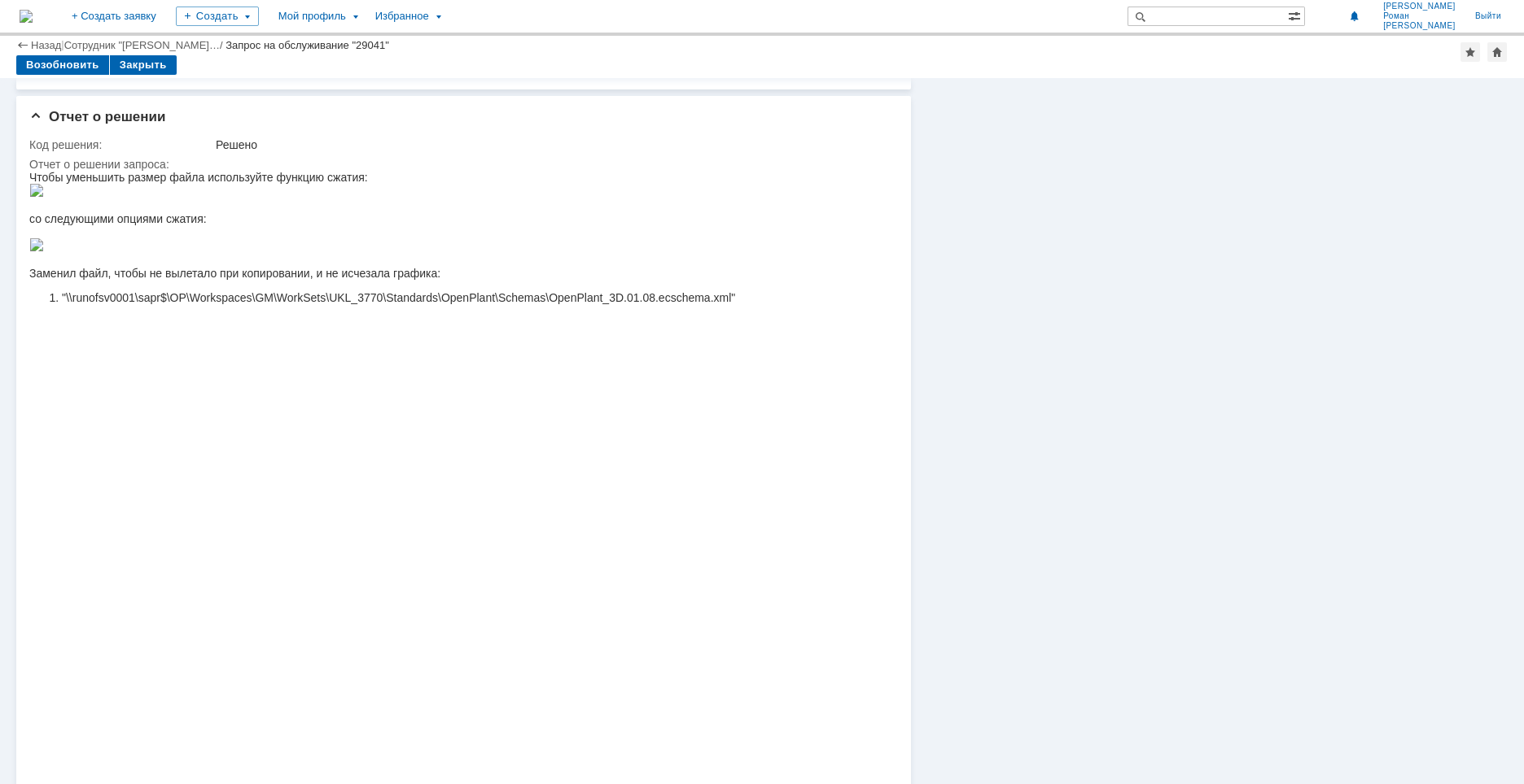
scroll to position [569, 0]
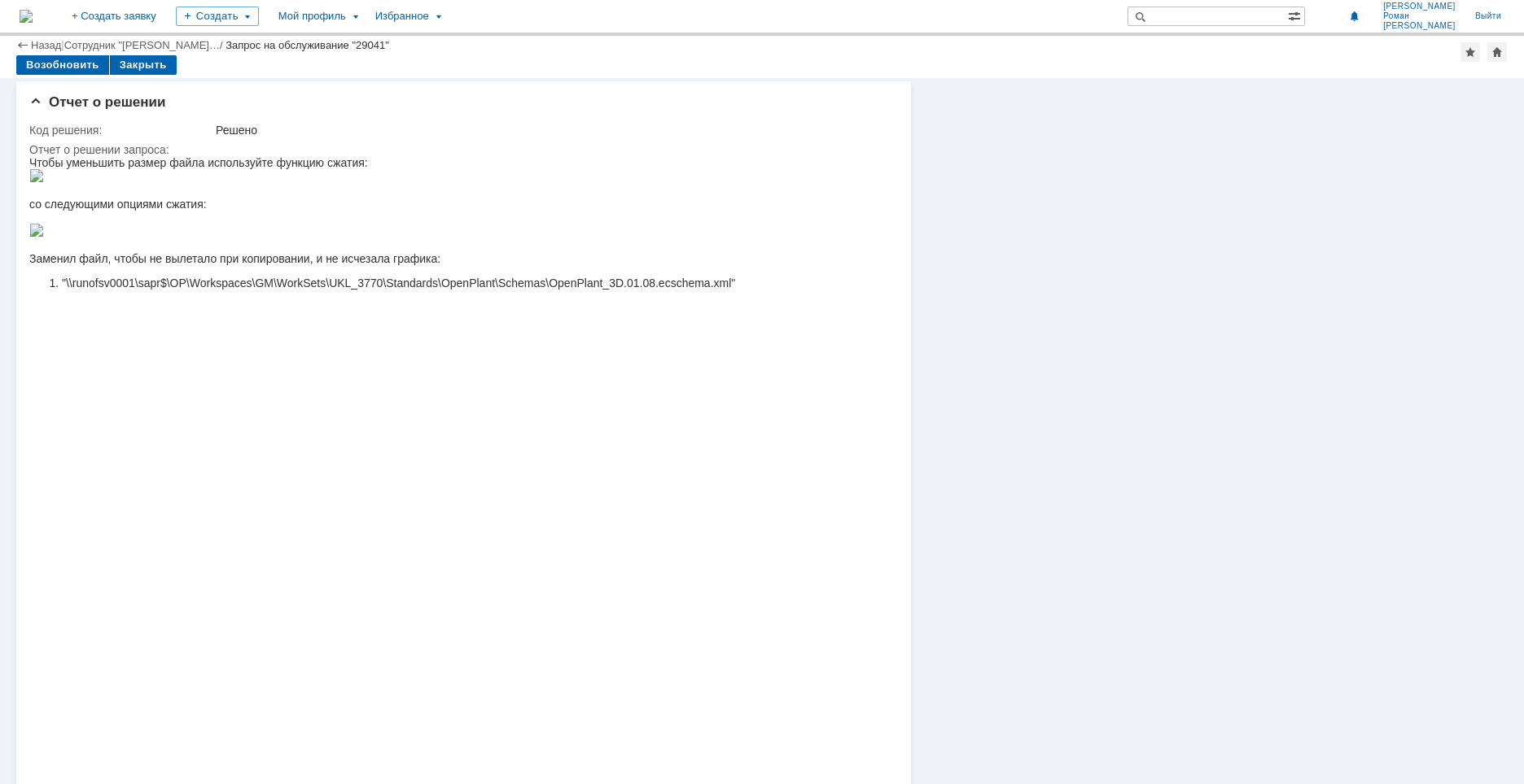
click at [368, 224] on div at bounding box center [382, 216] width 706 height 13
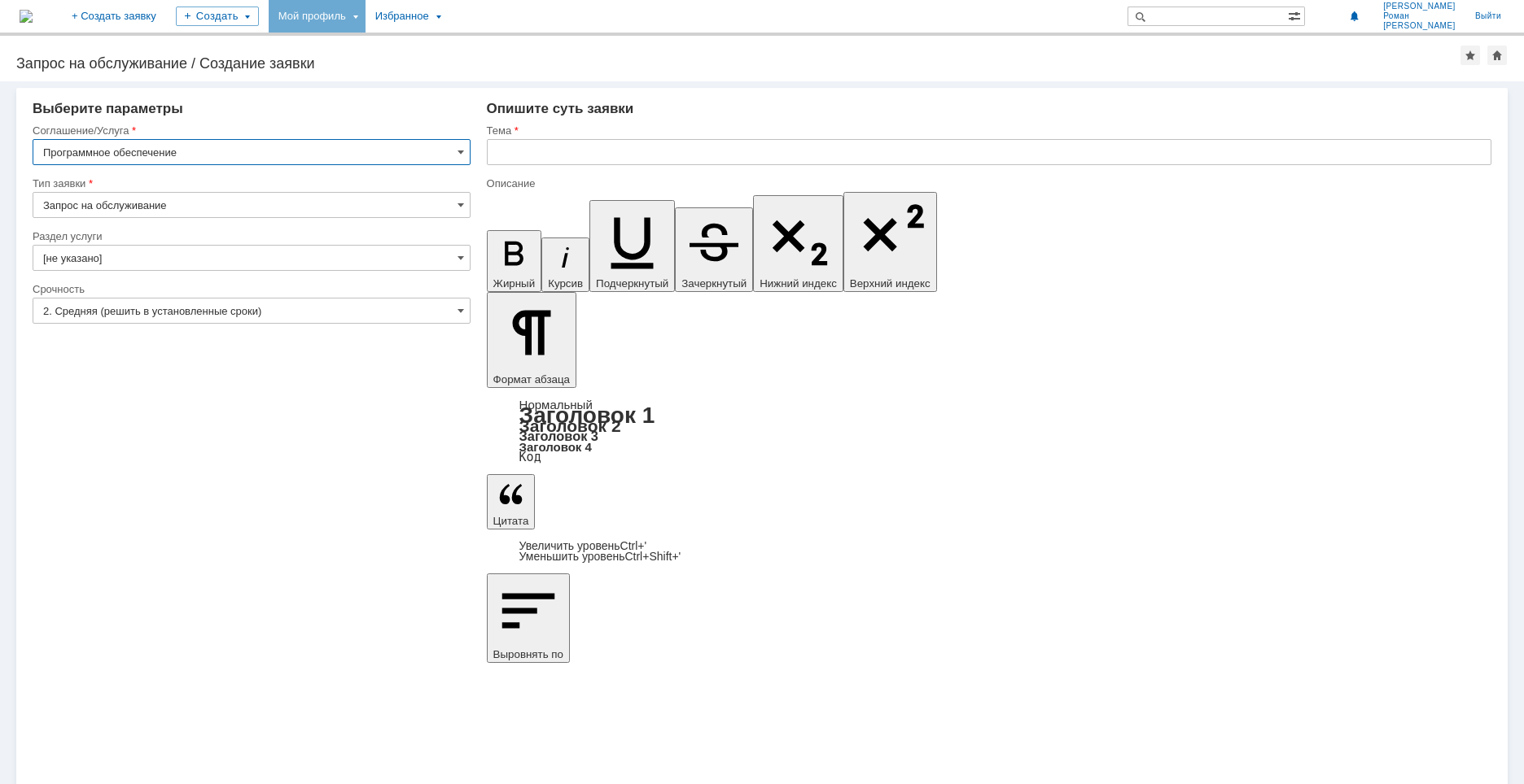
click at [365, 16] on div "Мой профиль" at bounding box center [317, 16] width 97 height 32
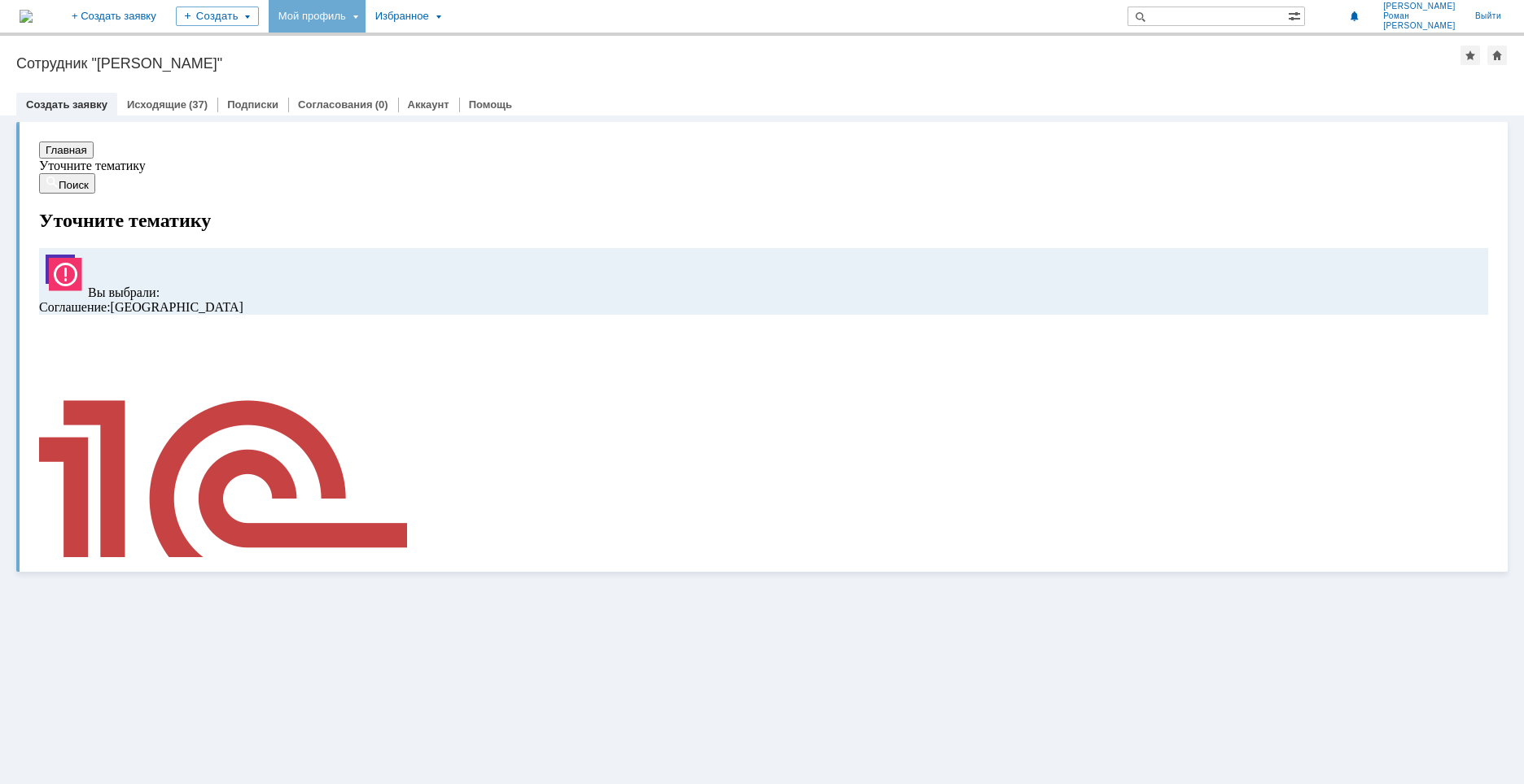
click at [365, 20] on div "Мой профиль" at bounding box center [317, 16] width 97 height 32
click at [526, 74] on link "Мои заявки" at bounding box center [464, 75] width 124 height 20
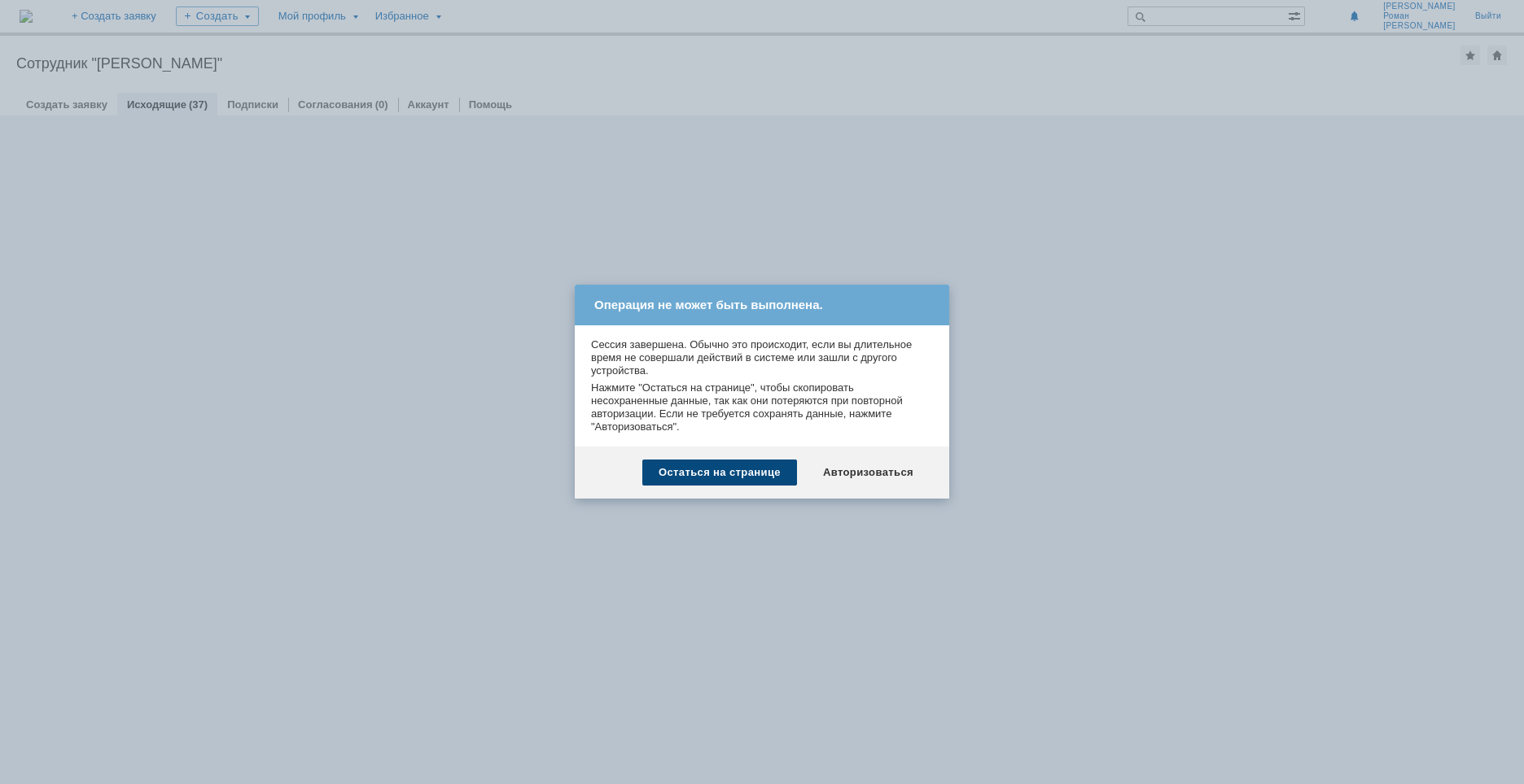
click at [742, 468] on div "Остаться на странице" at bounding box center [719, 473] width 155 height 26
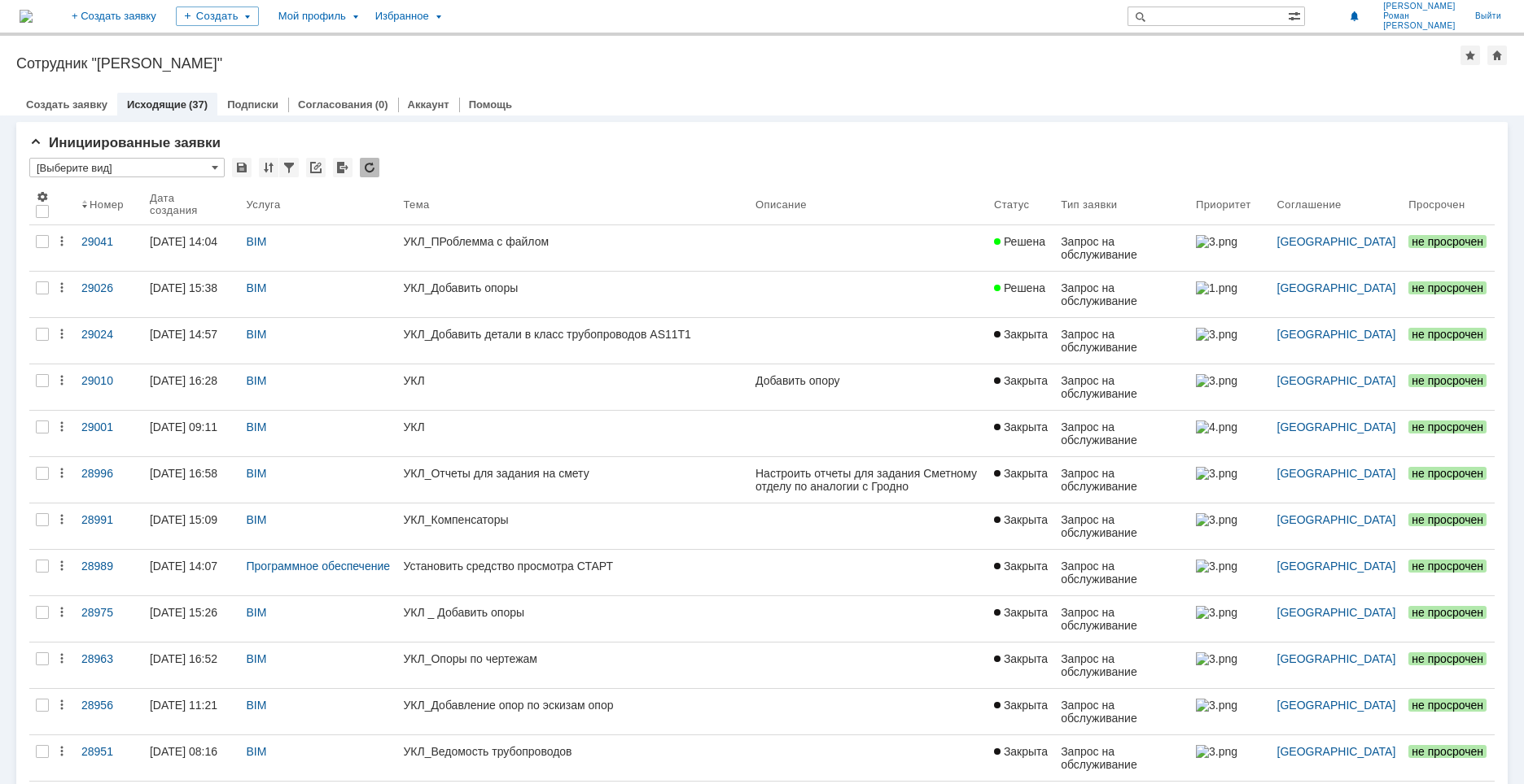
drag, startPoint x: 483, startPoint y: 302, endPoint x: 436, endPoint y: 305, distance: 47.1
click at [482, 302] on link "УКЛ_Добавить опоры" at bounding box center [572, 294] width 352 height 46
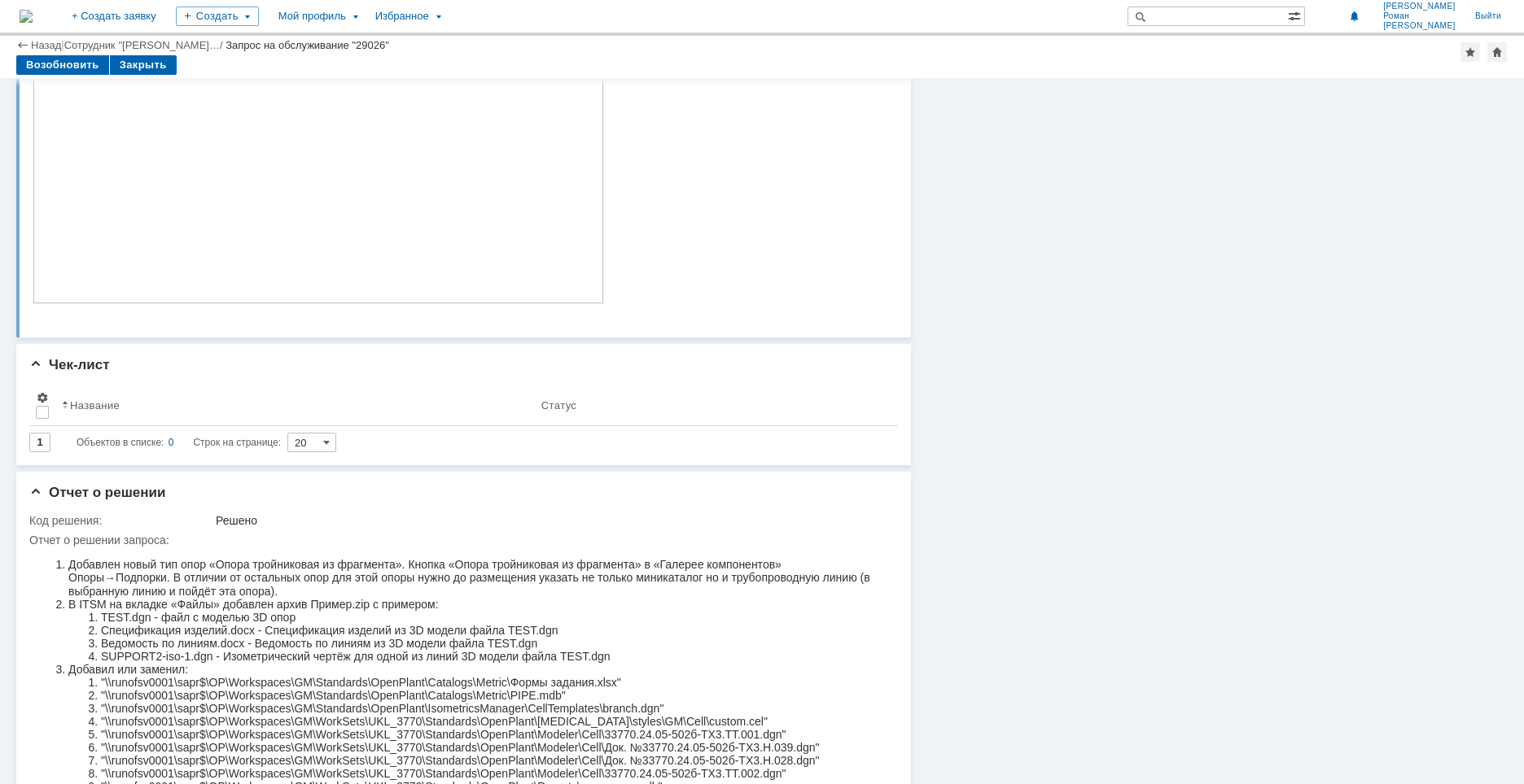
scroll to position [325, 0]
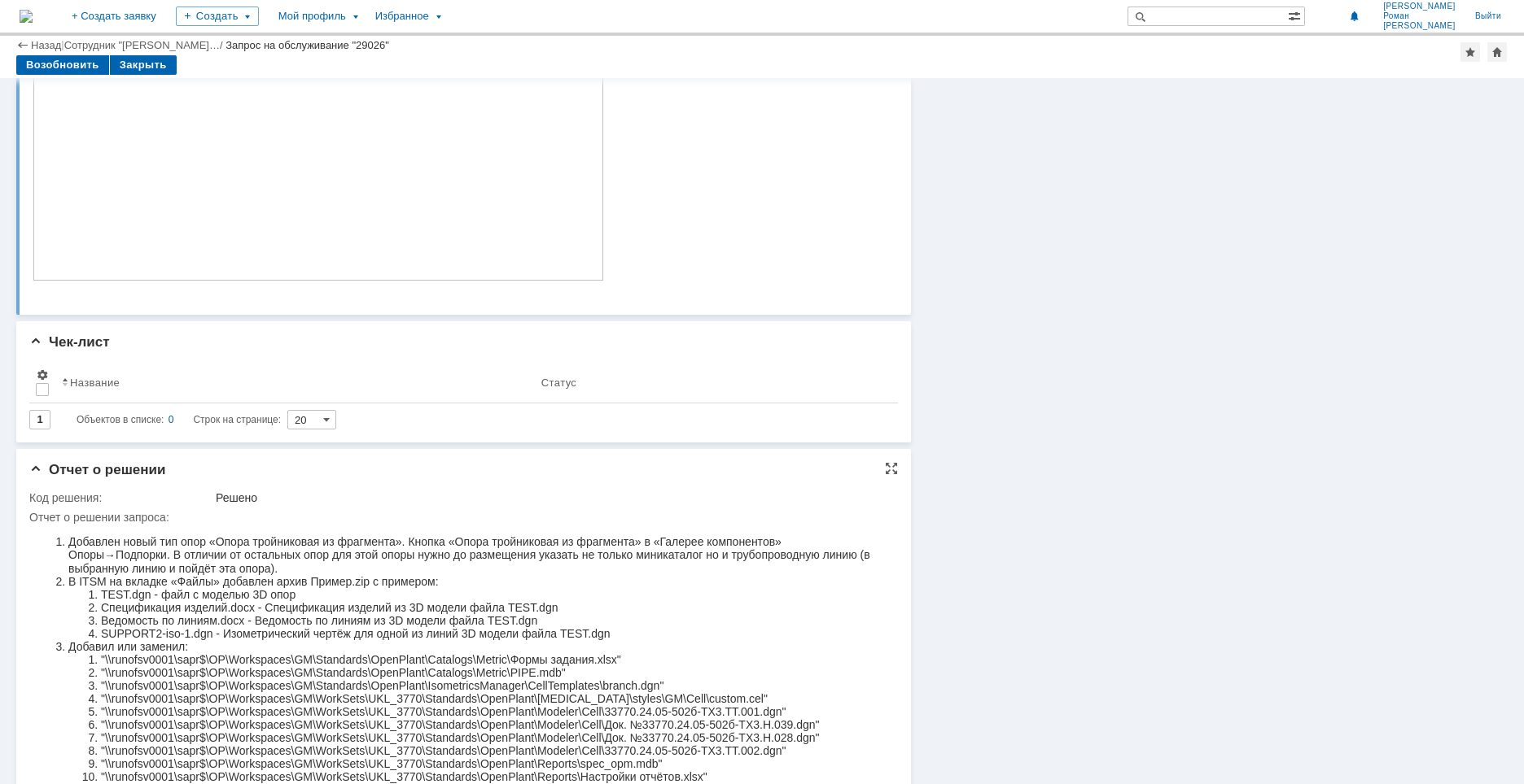
click at [529, 595] on li "TEST.dgn - файл с моделью 3D опор" at bounding box center [488, 594] width 774 height 13
